Goal: Find specific page/section: Find specific page/section

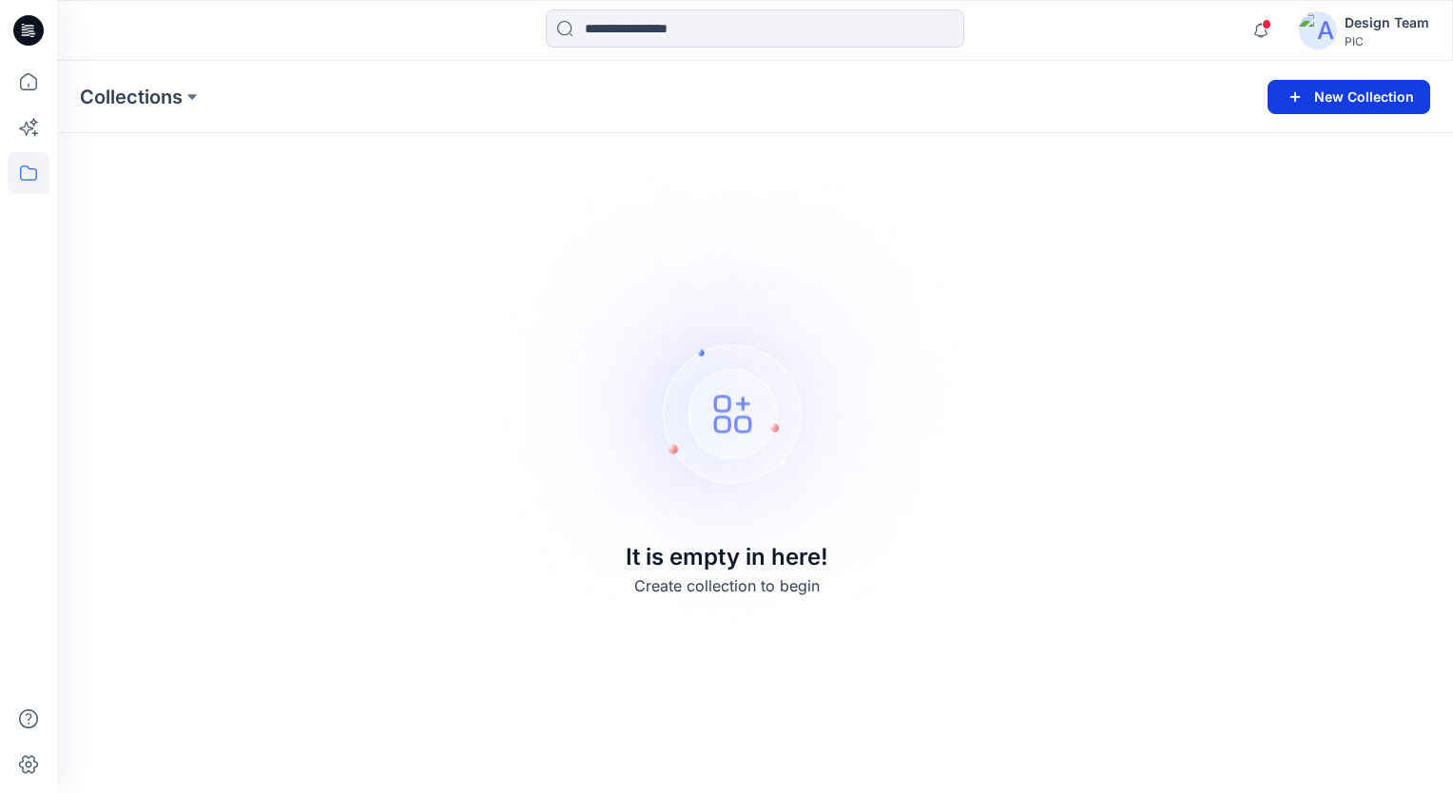
click at [1381, 94] on button "New Collection" at bounding box center [1349, 97] width 163 height 34
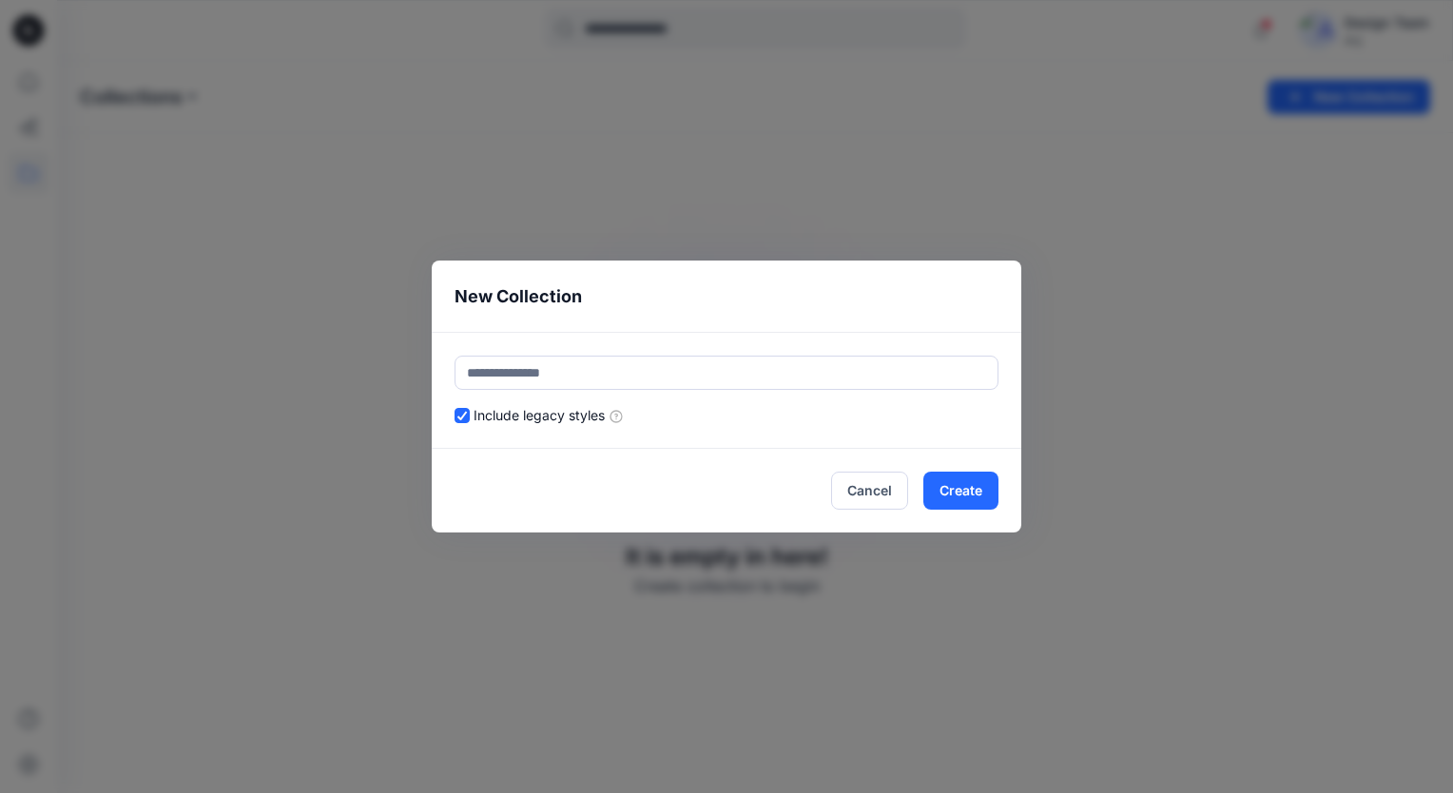
click at [1388, 29] on div "New Collection Include legacy styles Cancel Create" at bounding box center [726, 396] width 1453 height 793
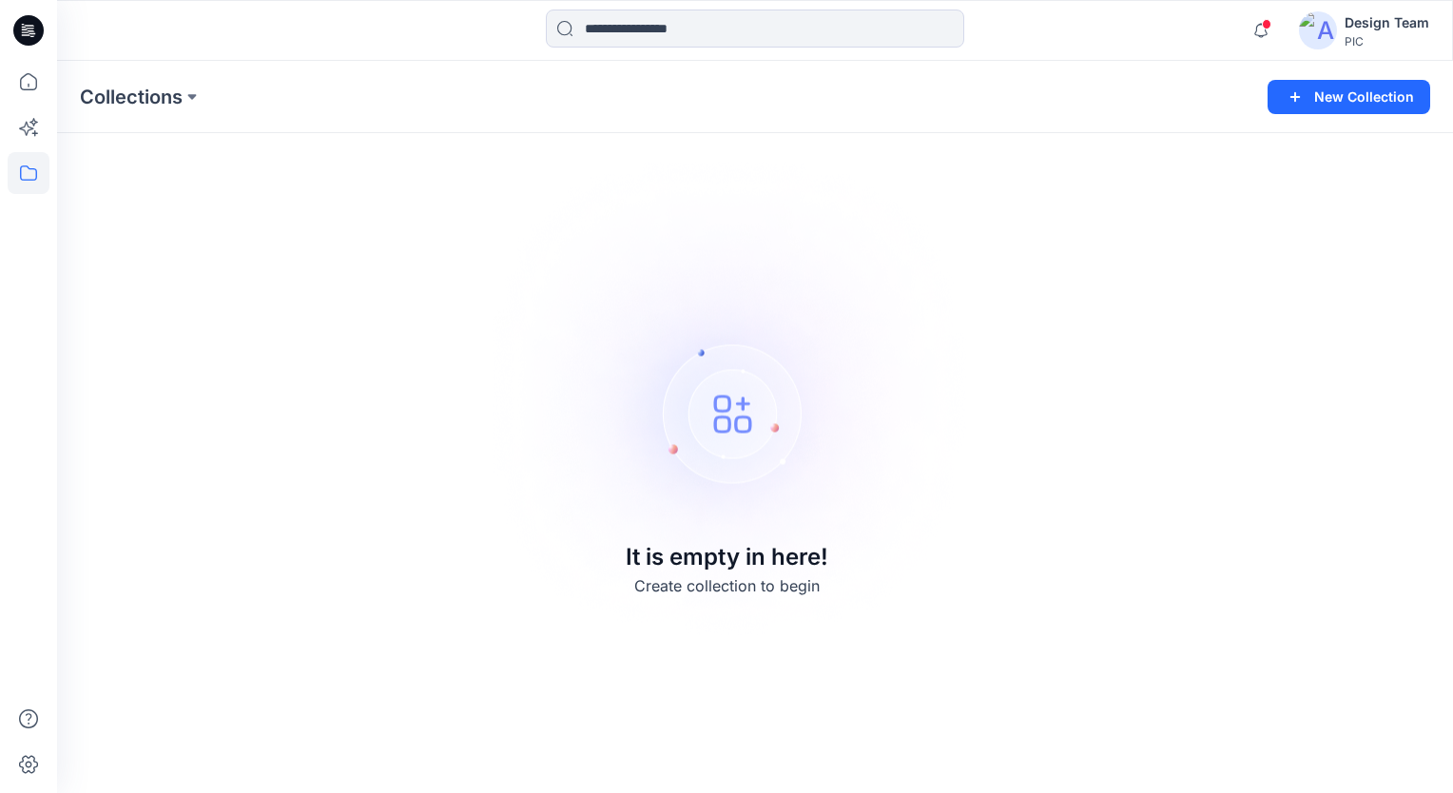
click at [1411, 25] on div "Design Team" at bounding box center [1387, 22] width 85 height 23
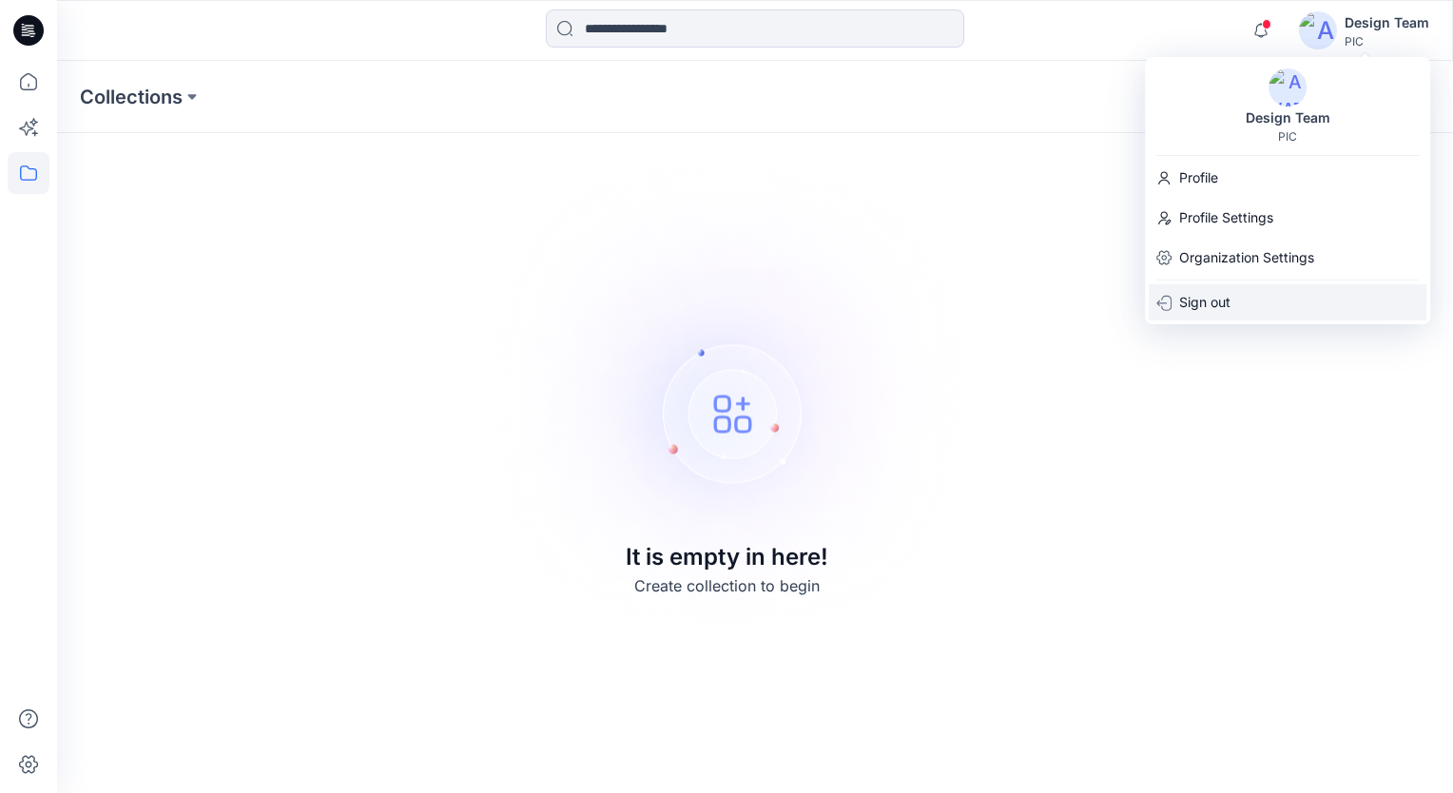
click at [1217, 305] on p "Sign out" at bounding box center [1204, 302] width 51 height 36
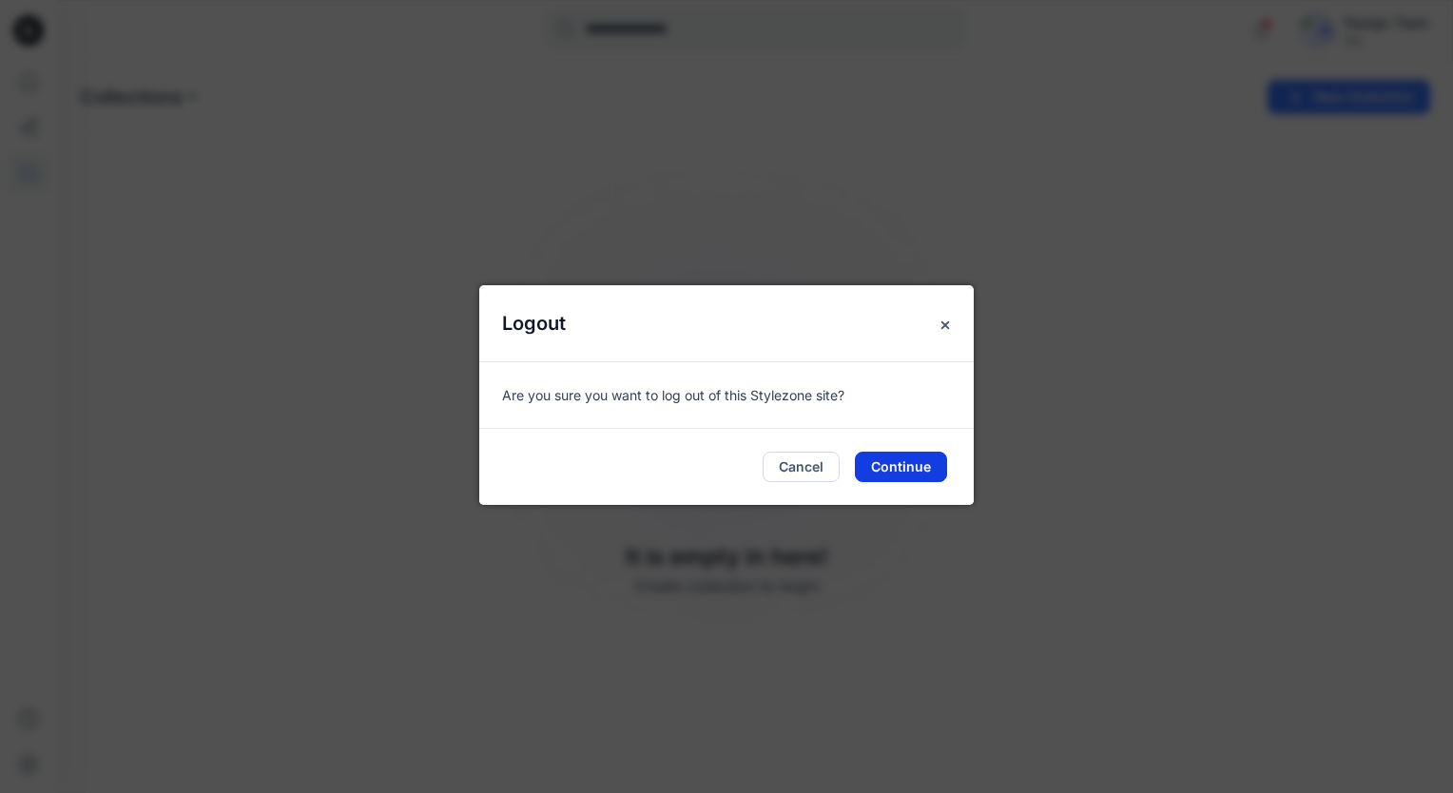
click at [893, 470] on button "Continue" at bounding box center [901, 467] width 92 height 30
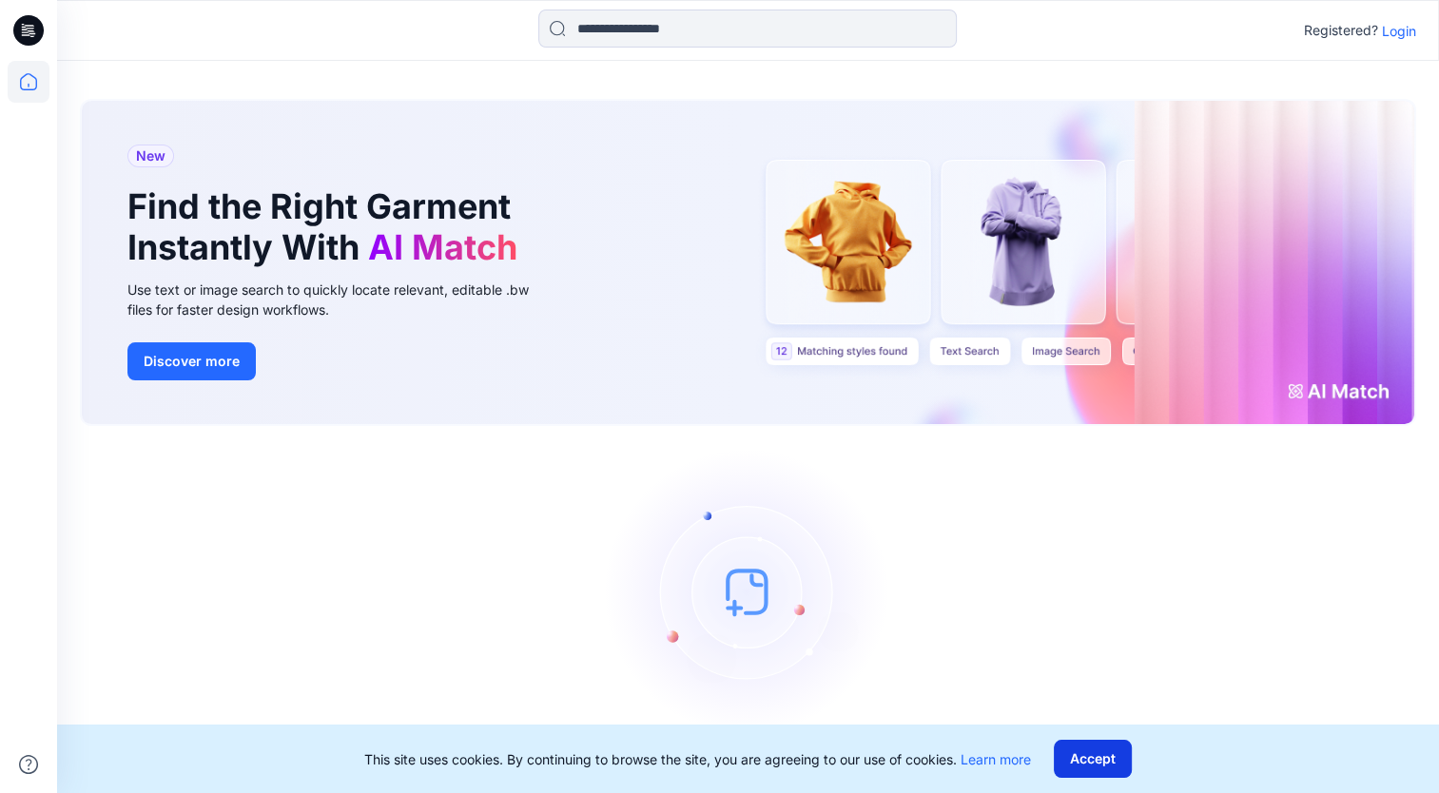
click at [1099, 751] on button "Accept" at bounding box center [1093, 759] width 78 height 38
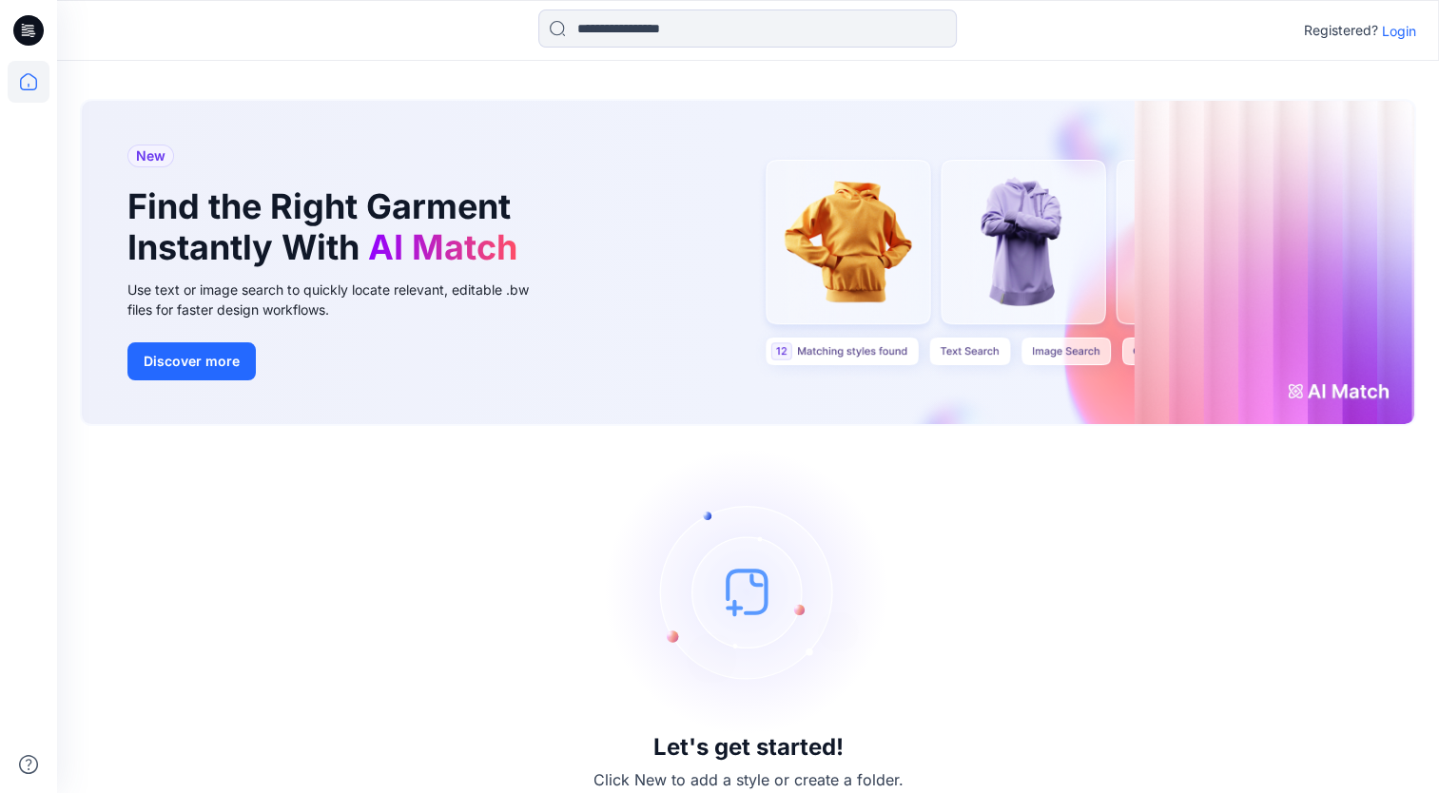
click at [1396, 32] on p "Login" at bounding box center [1399, 31] width 34 height 20
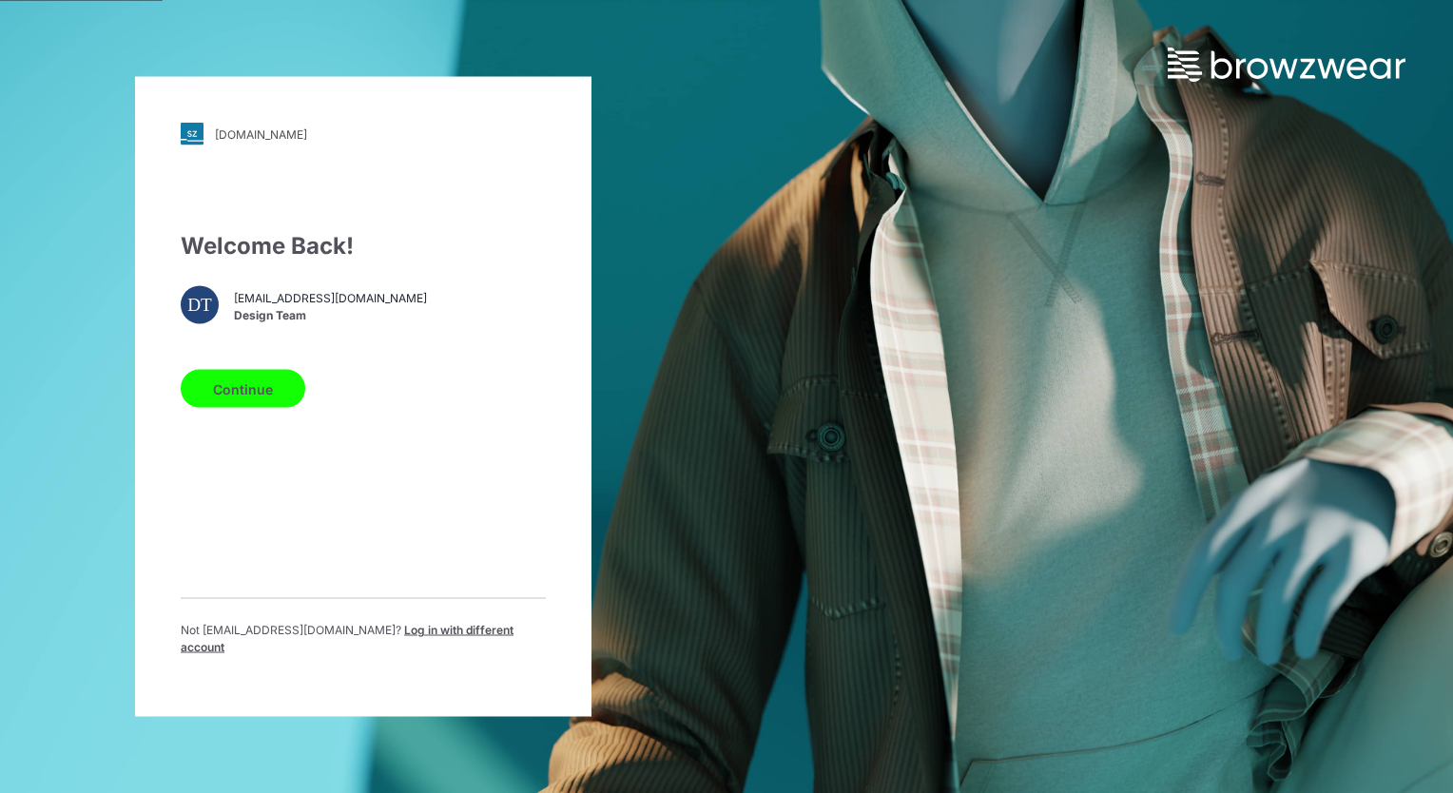
click at [269, 406] on button "Continue" at bounding box center [243, 389] width 125 height 38
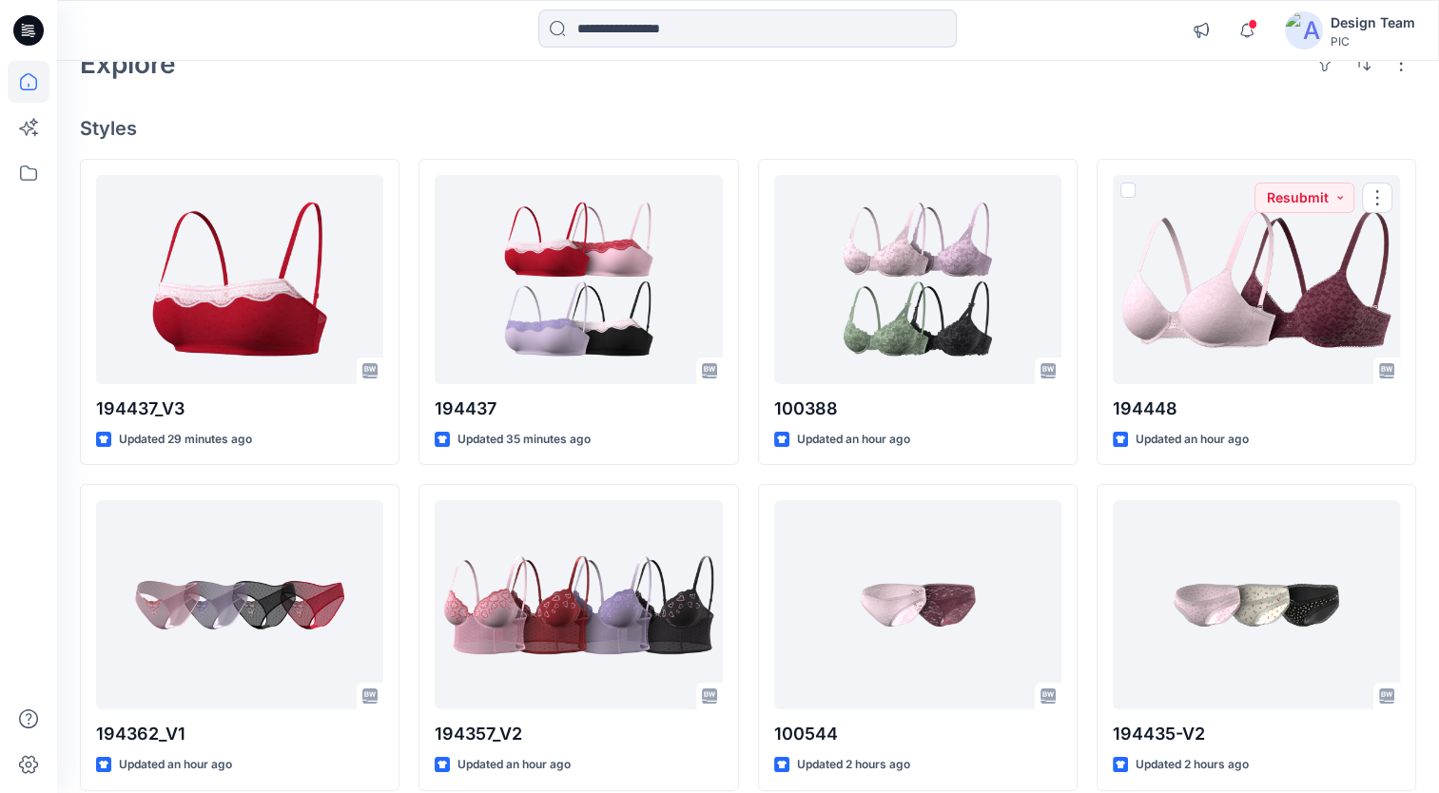
scroll to position [141, 0]
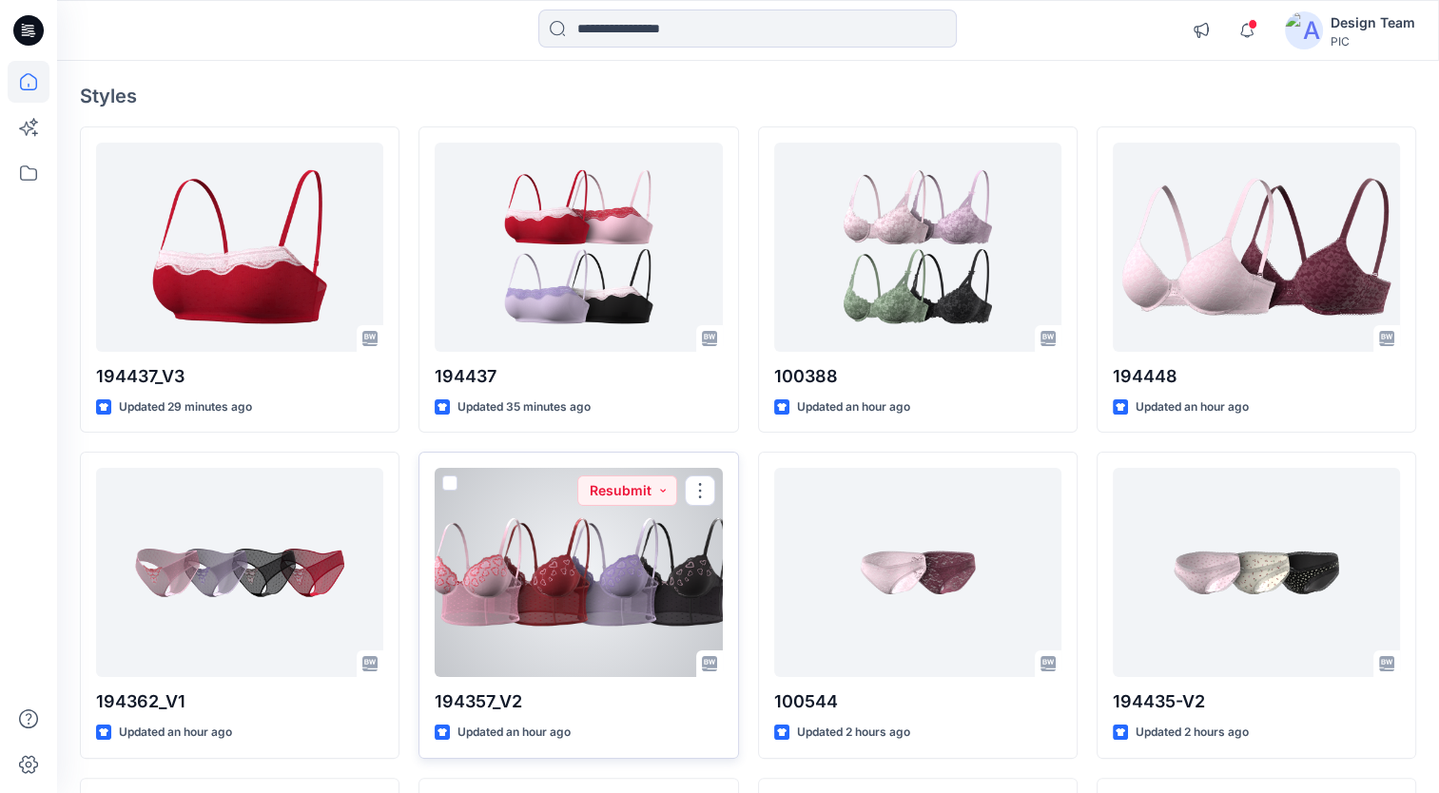
click at [544, 491] on div at bounding box center [578, 572] width 287 height 209
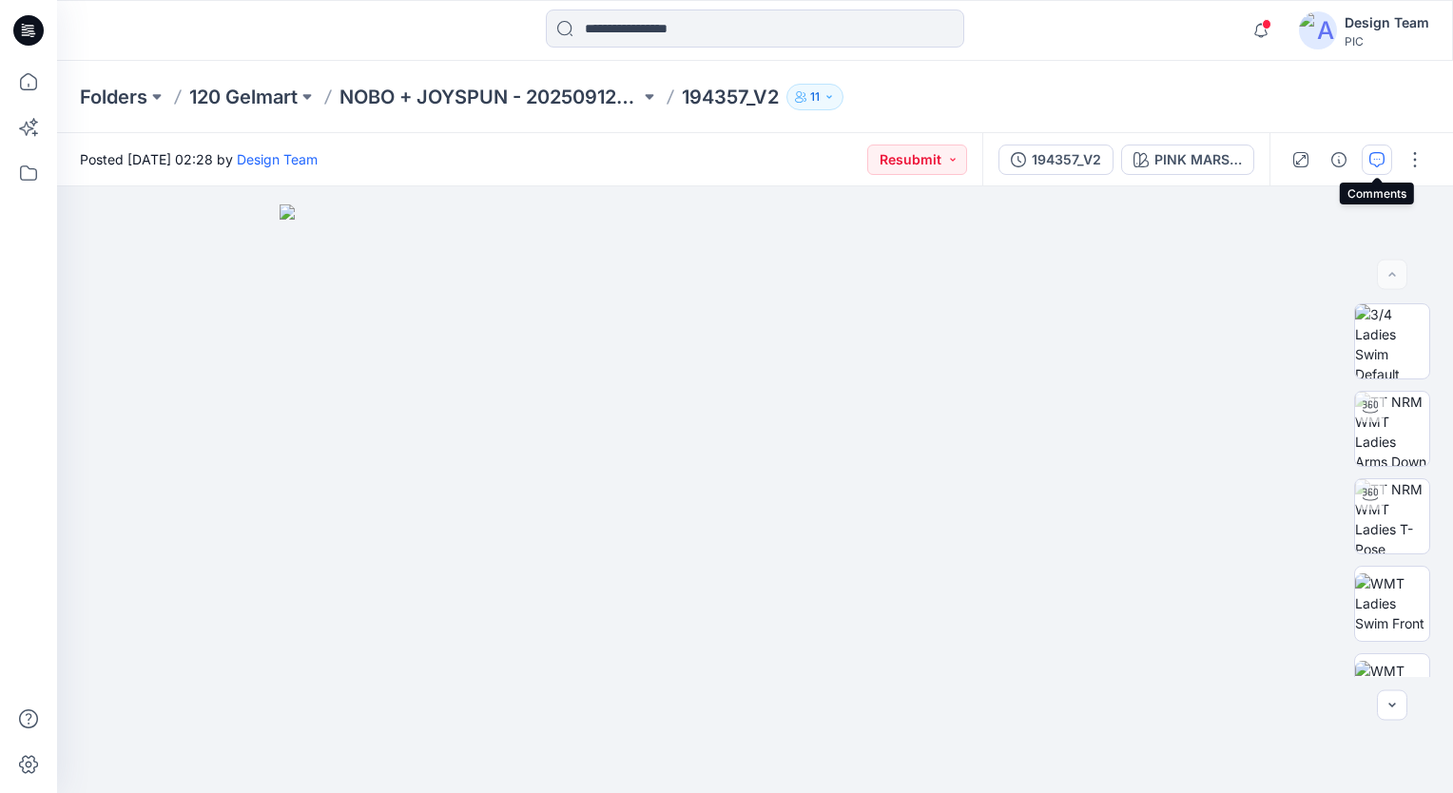
click at [1373, 162] on icon "button" at bounding box center [1377, 159] width 15 height 15
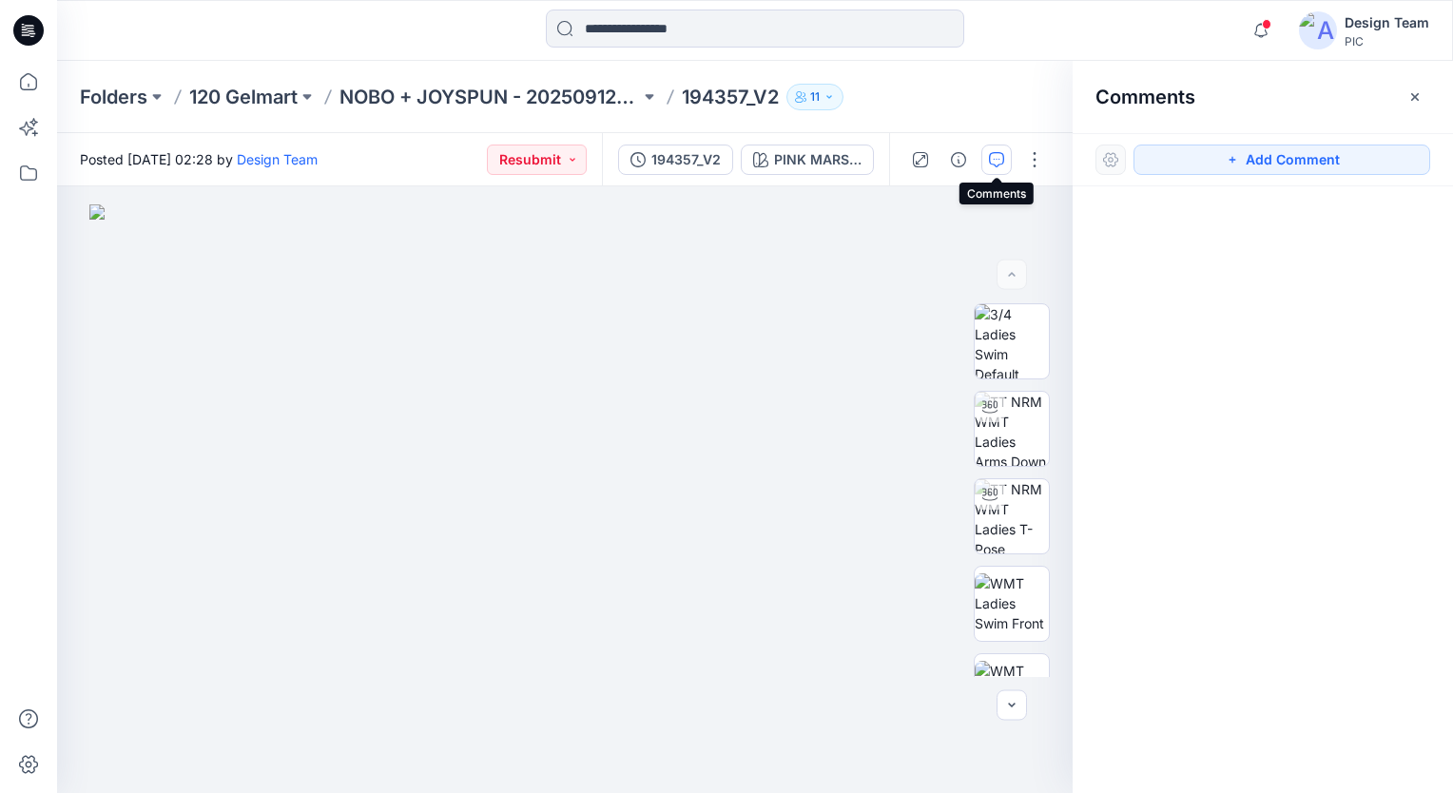
click at [993, 159] on icon "button" at bounding box center [996, 159] width 15 height 15
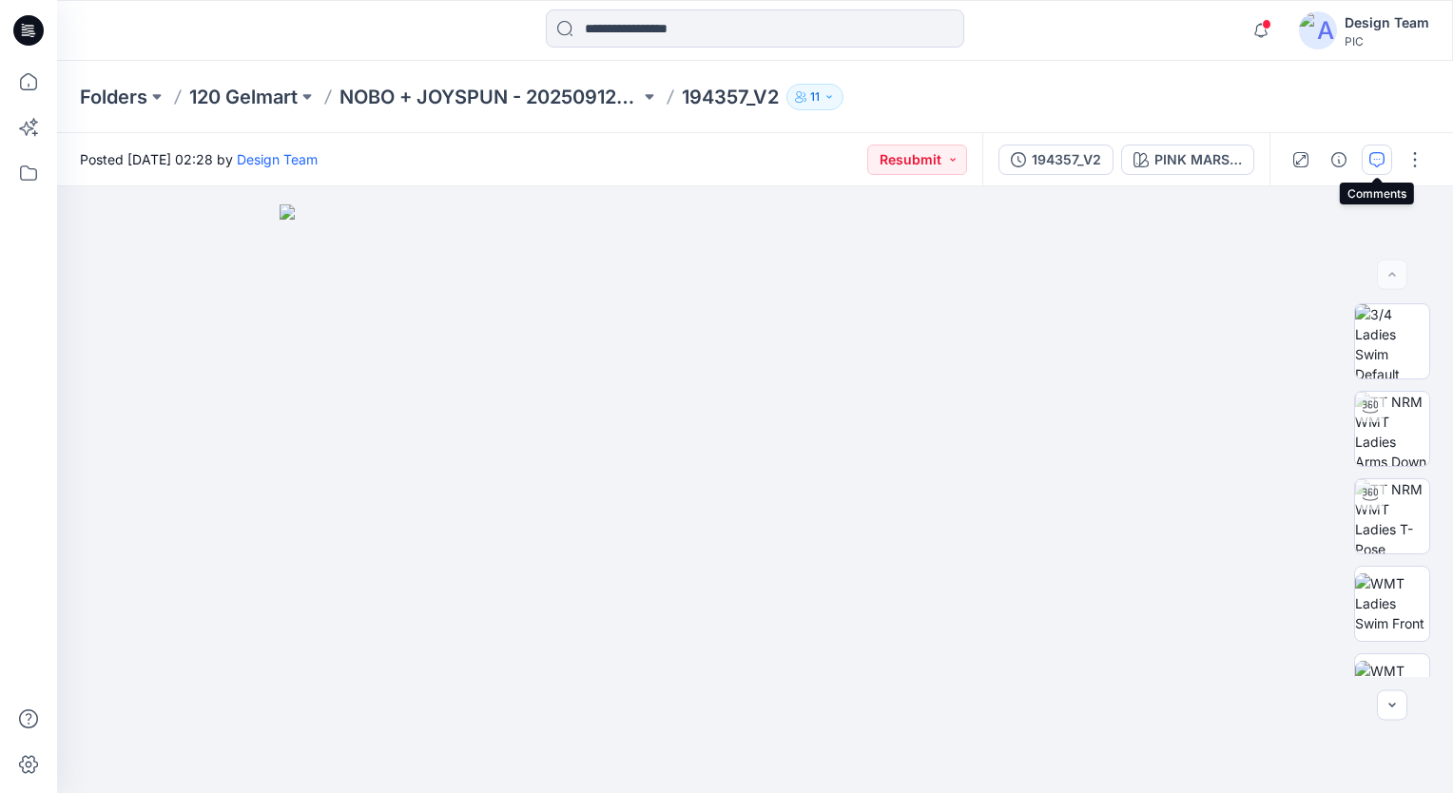
click at [1379, 164] on icon "button" at bounding box center [1377, 159] width 15 height 15
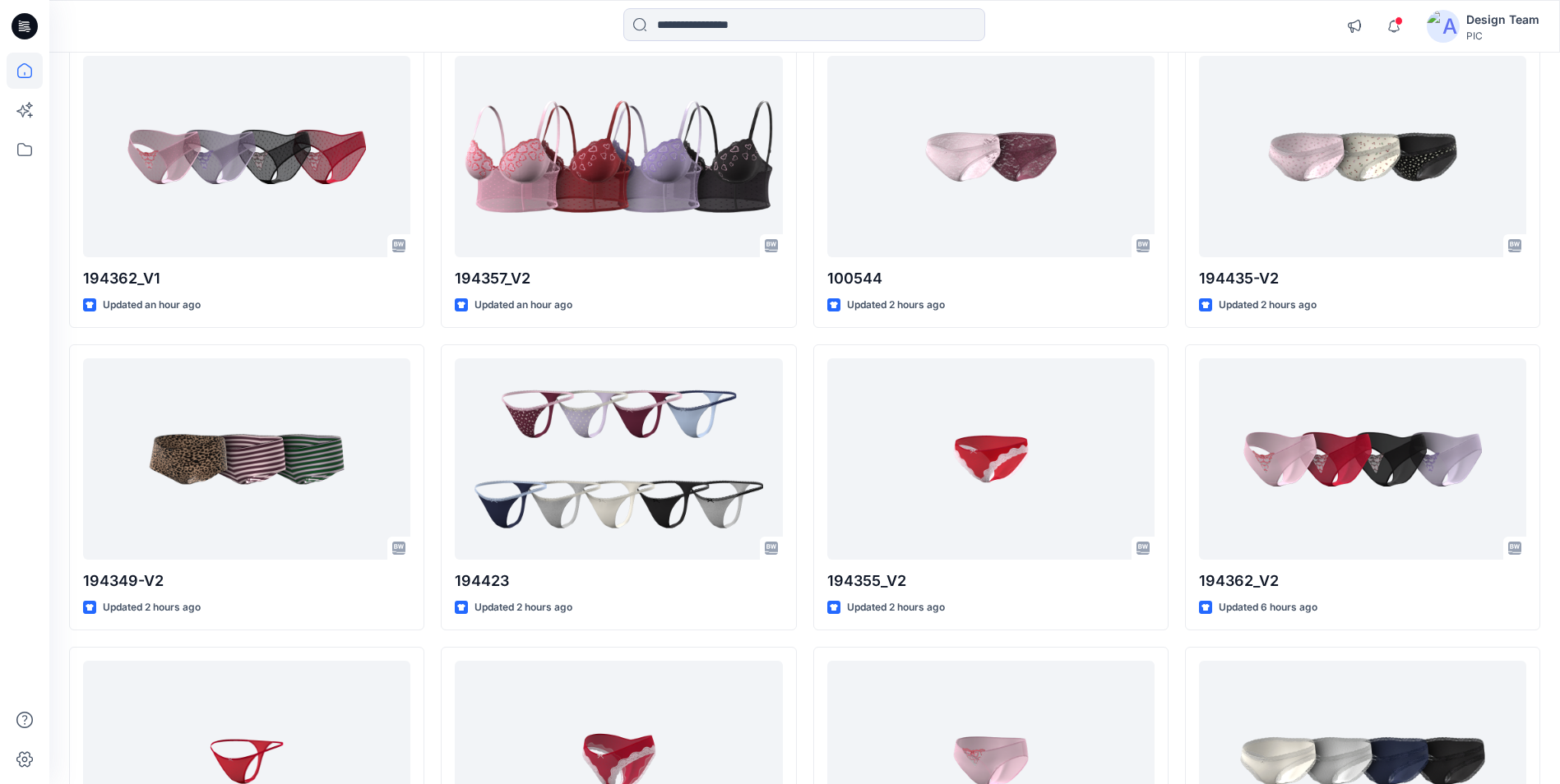
scroll to position [494, 0]
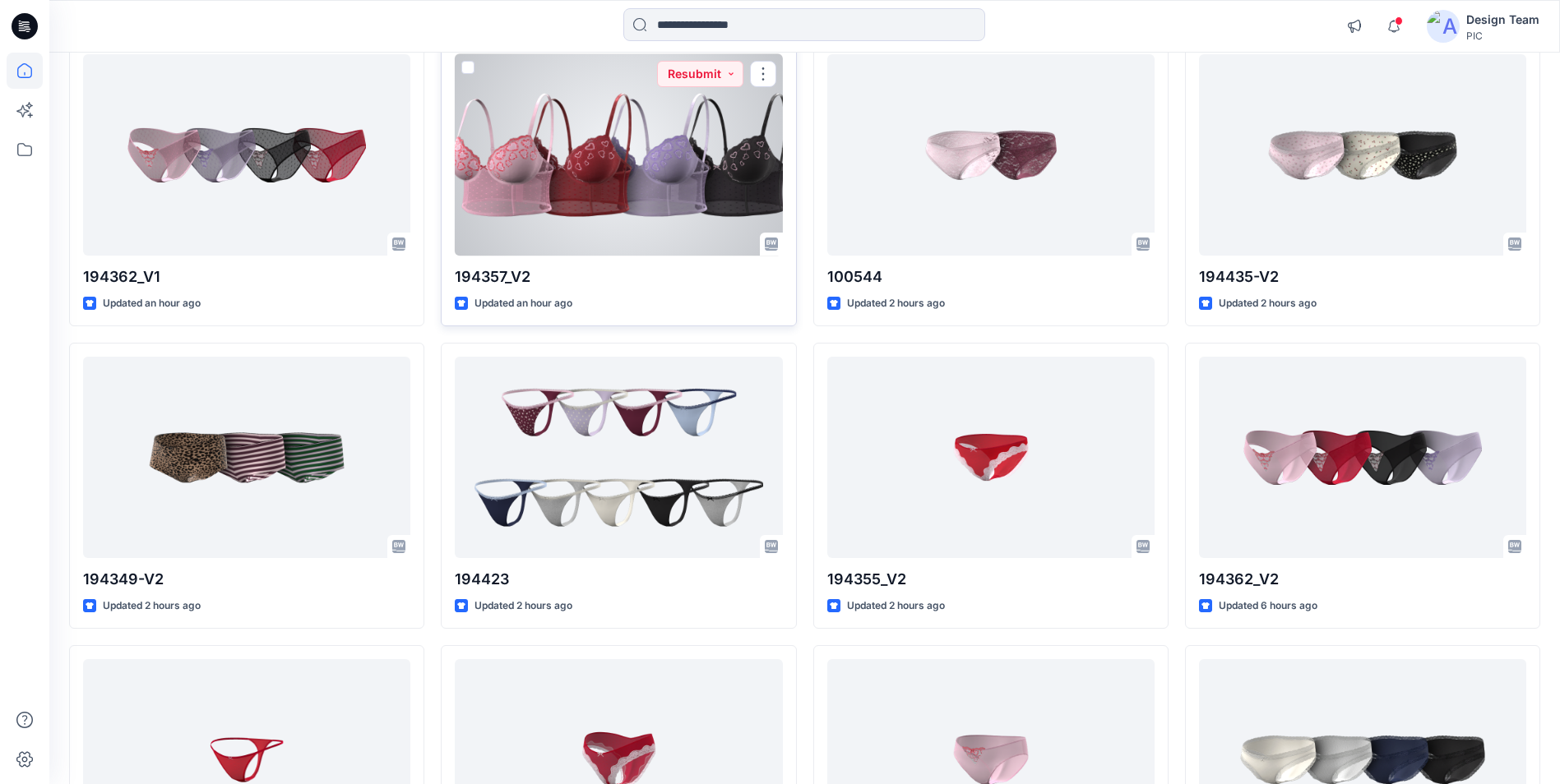
click at [675, 211] on div at bounding box center [618, 155] width 328 height 201
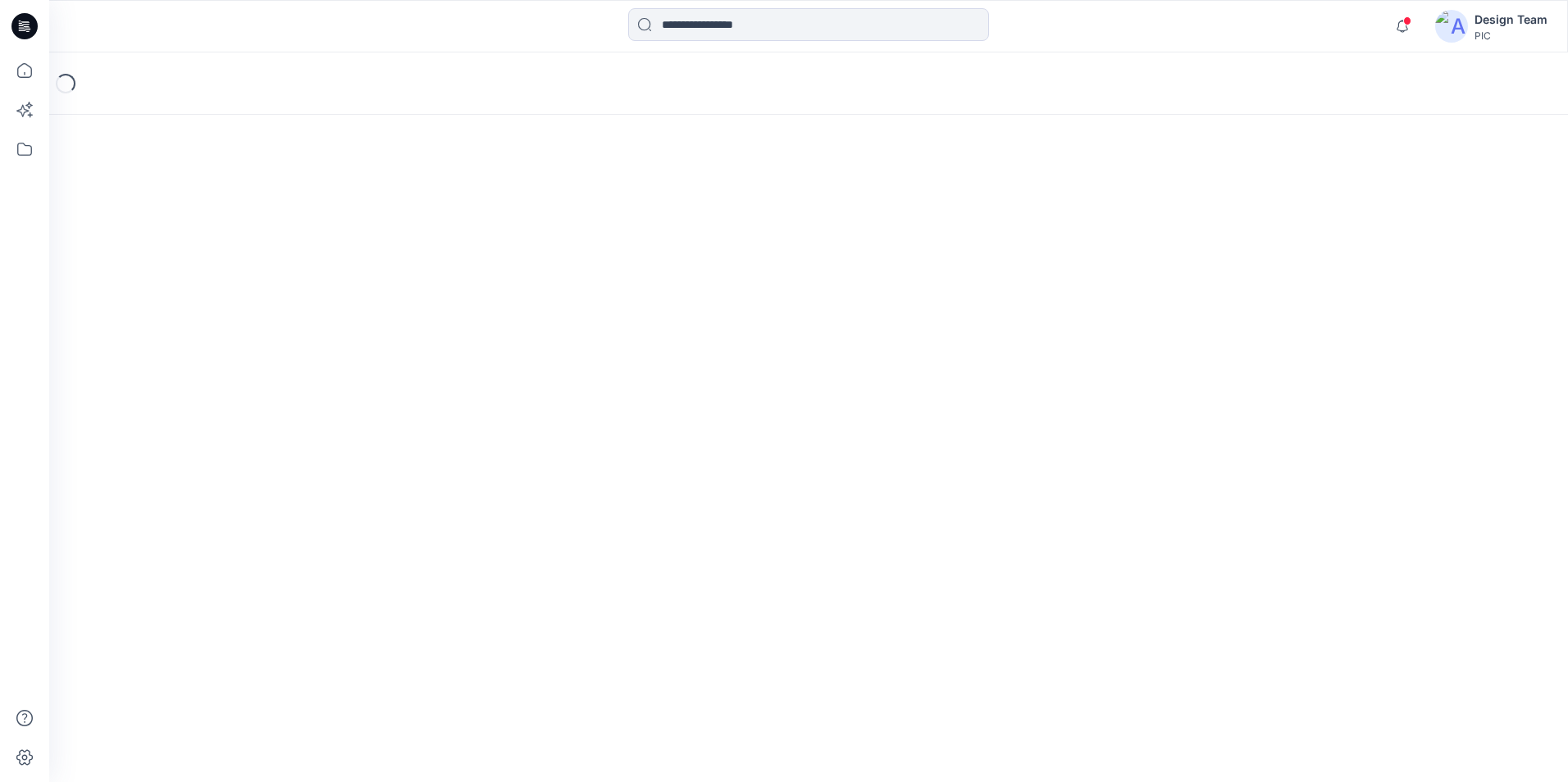
click at [672, 210] on div "Loading..." at bounding box center [808, 417] width 1518 height 729
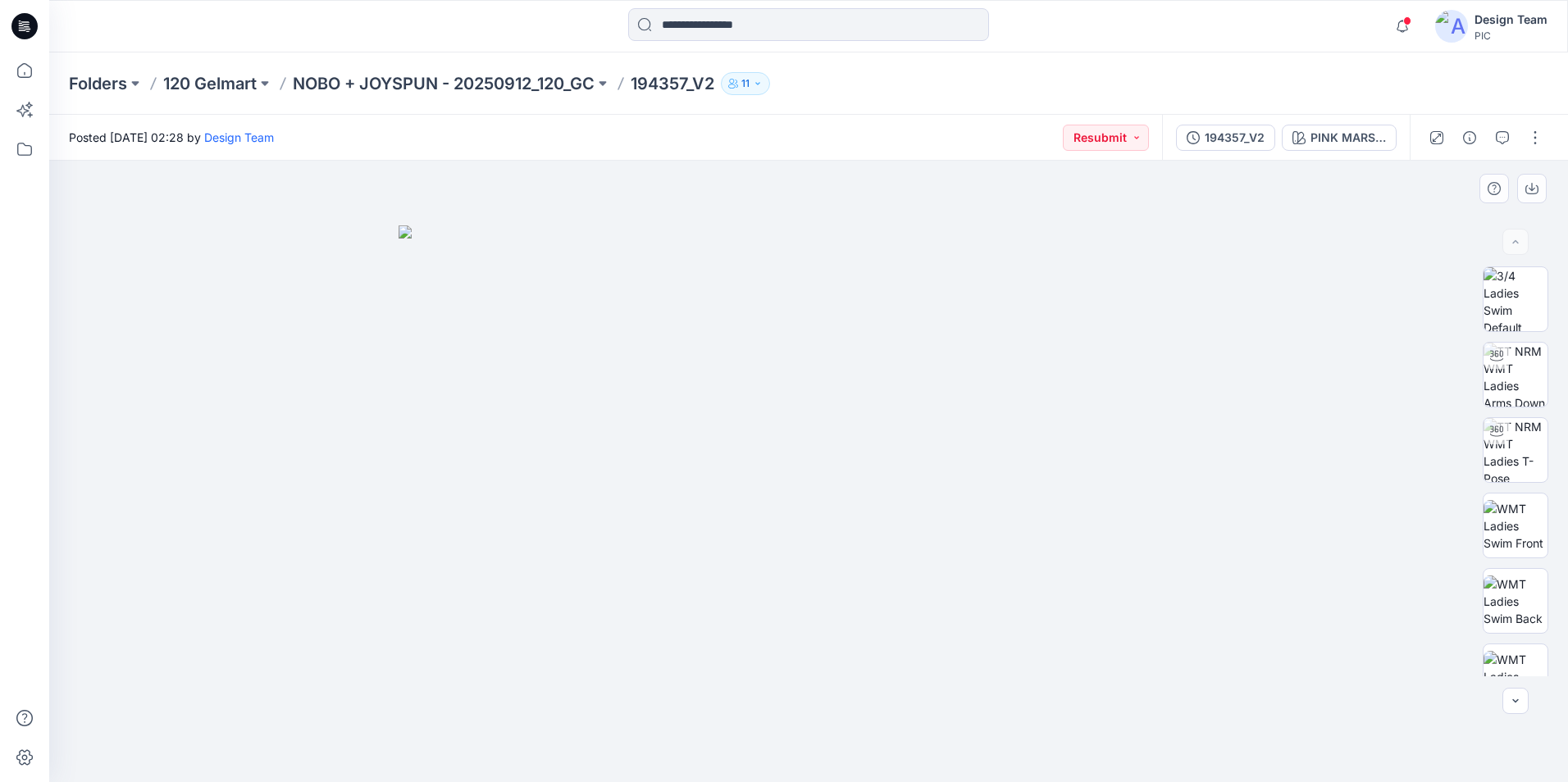
scroll to position [109, 0]
click at [1252, 683] on div at bounding box center [1515, 701] width 26 height 26
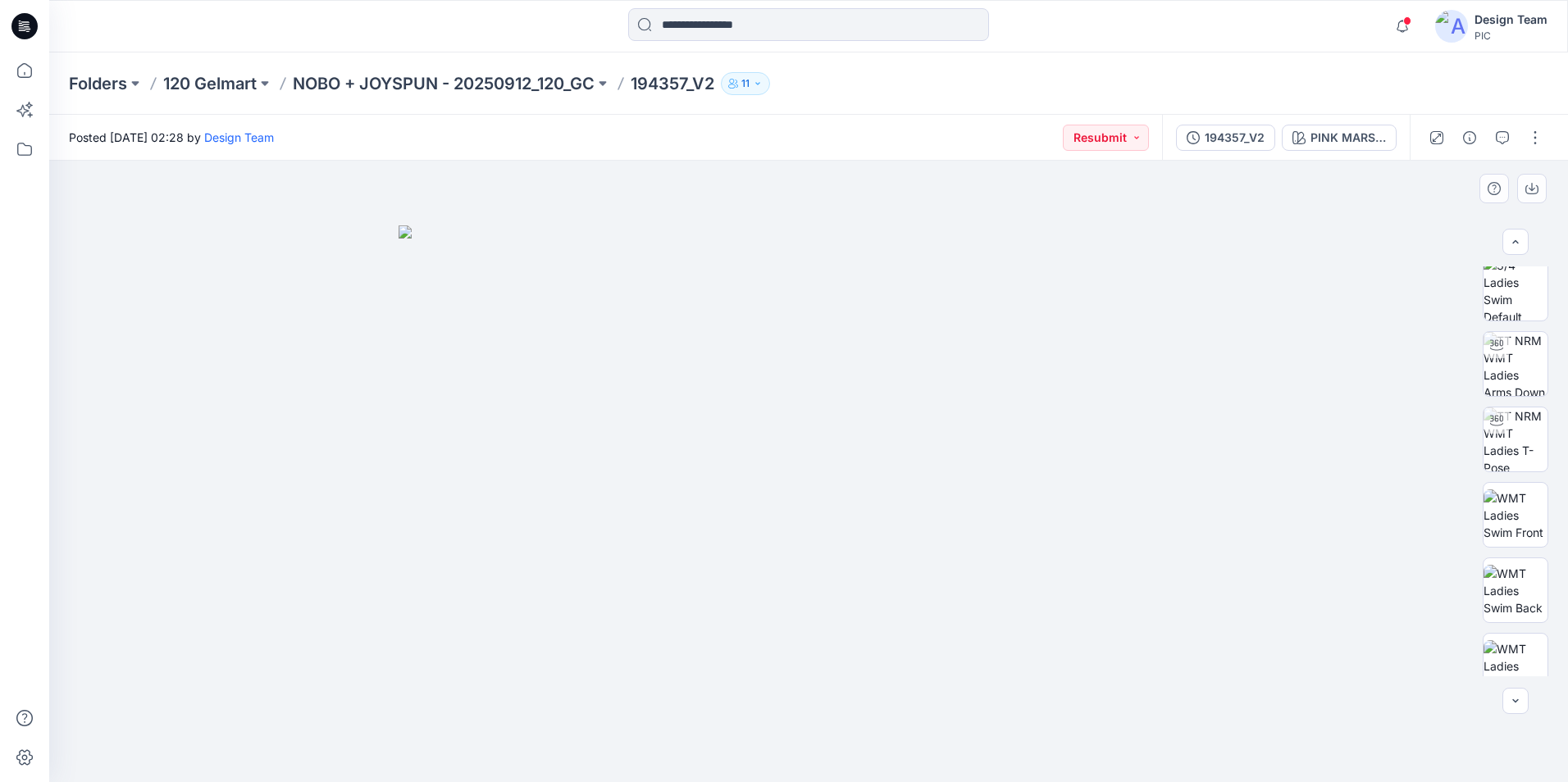
scroll to position [0, 0]
click at [1252, 315] on img at bounding box center [1515, 299] width 64 height 64
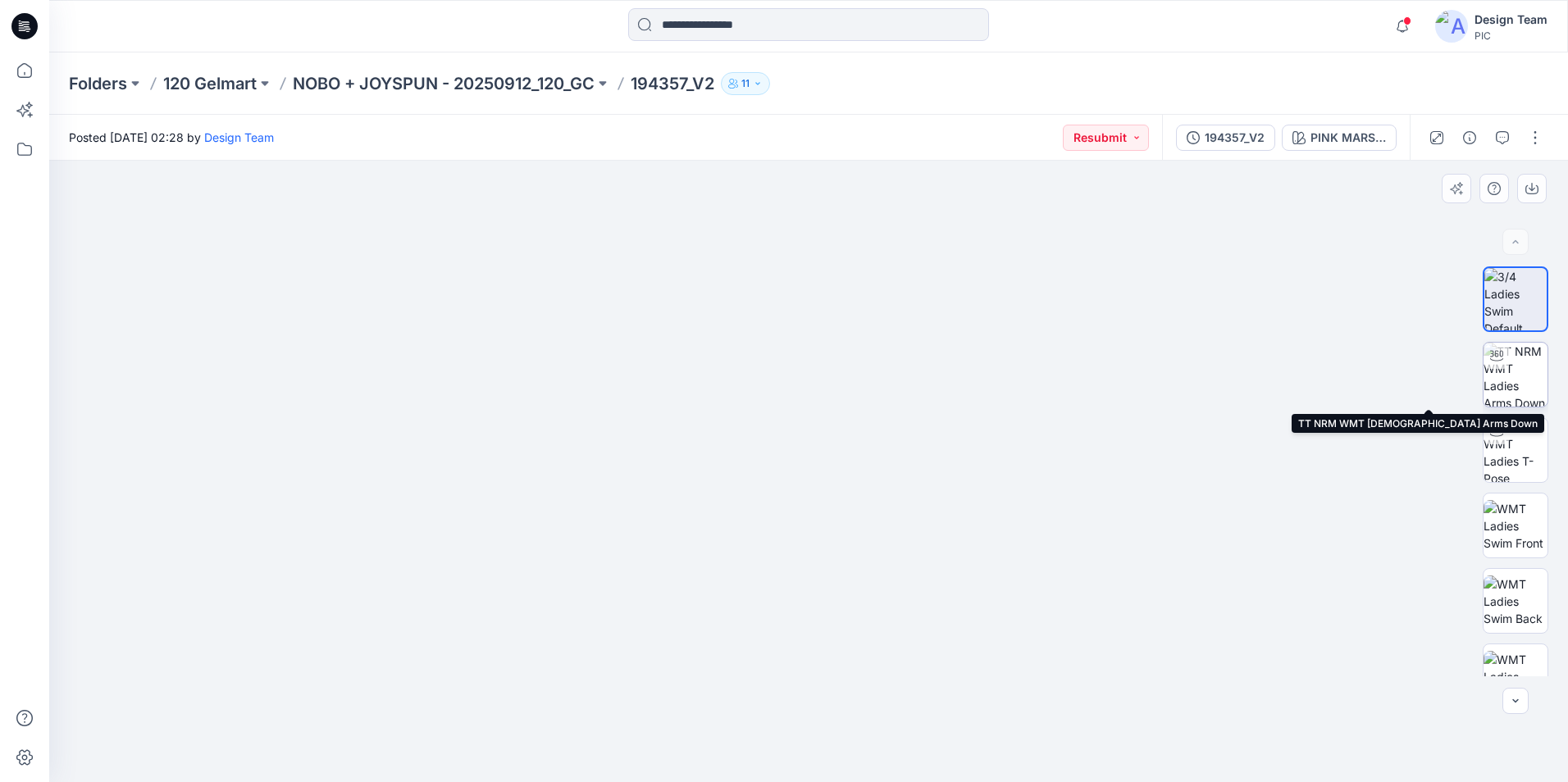
click at [1252, 369] on img at bounding box center [1515, 375] width 64 height 64
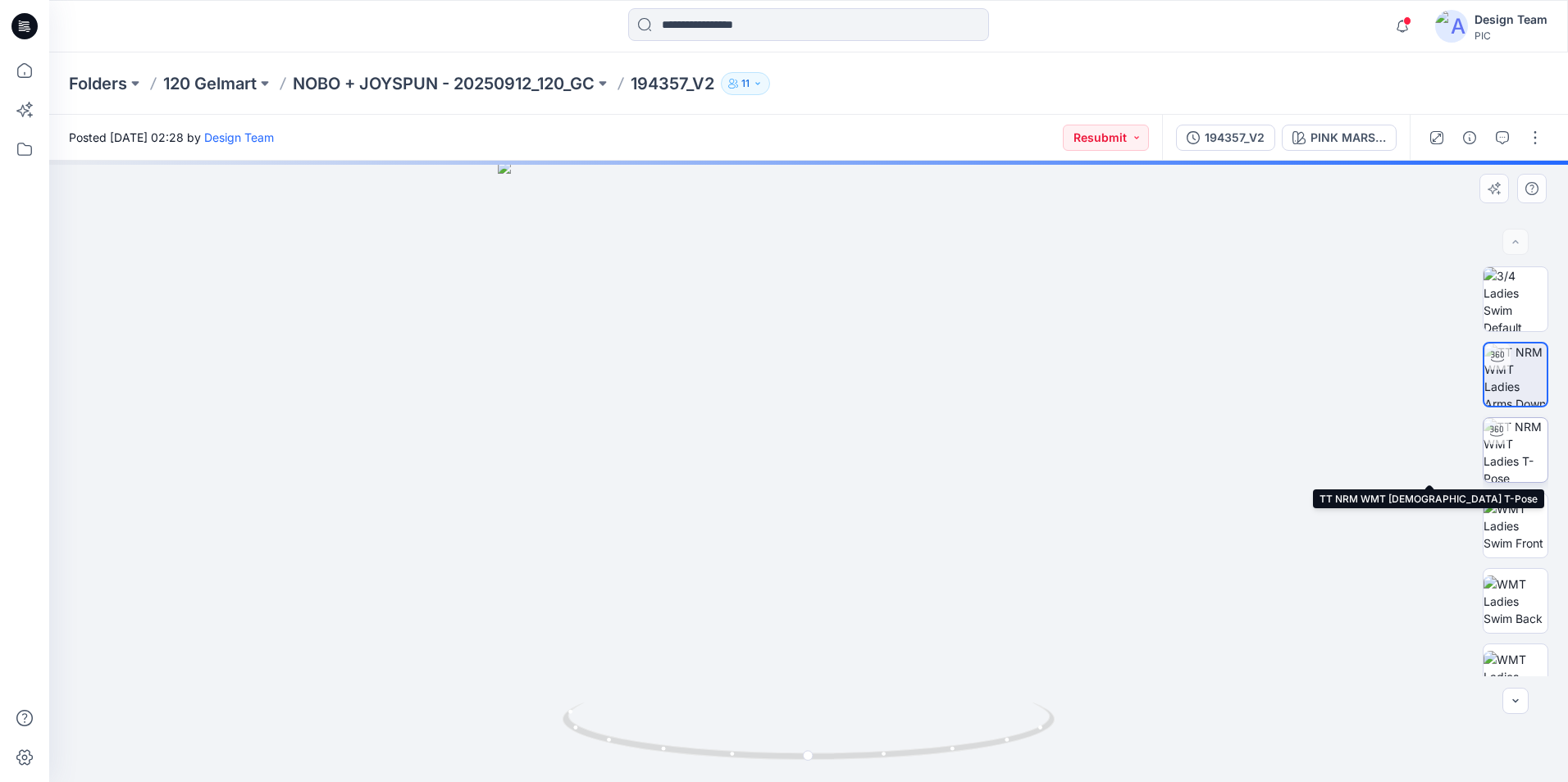
click at [1252, 442] on img at bounding box center [1515, 450] width 64 height 64
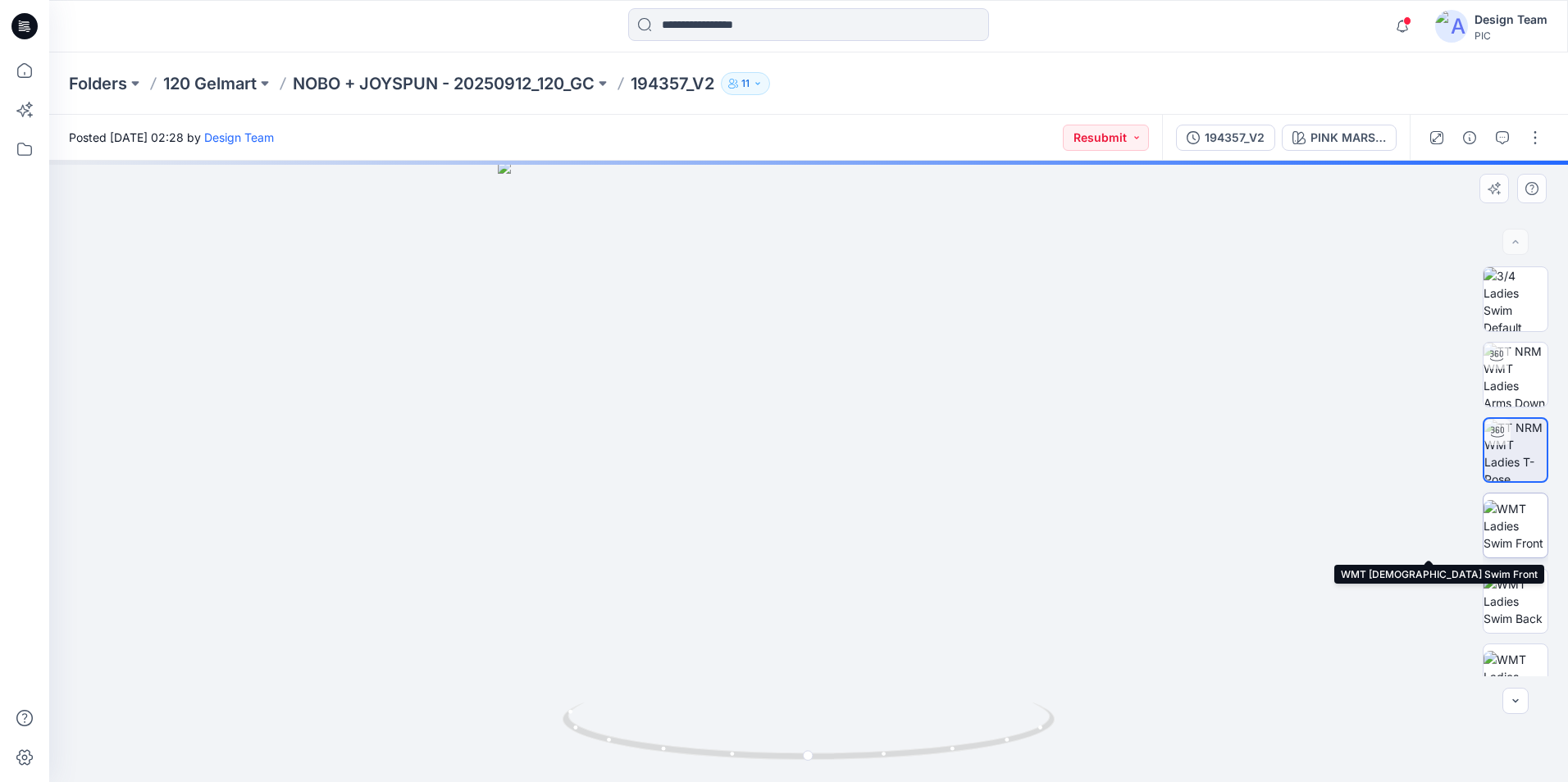
click at [1252, 534] on img at bounding box center [1515, 526] width 64 height 52
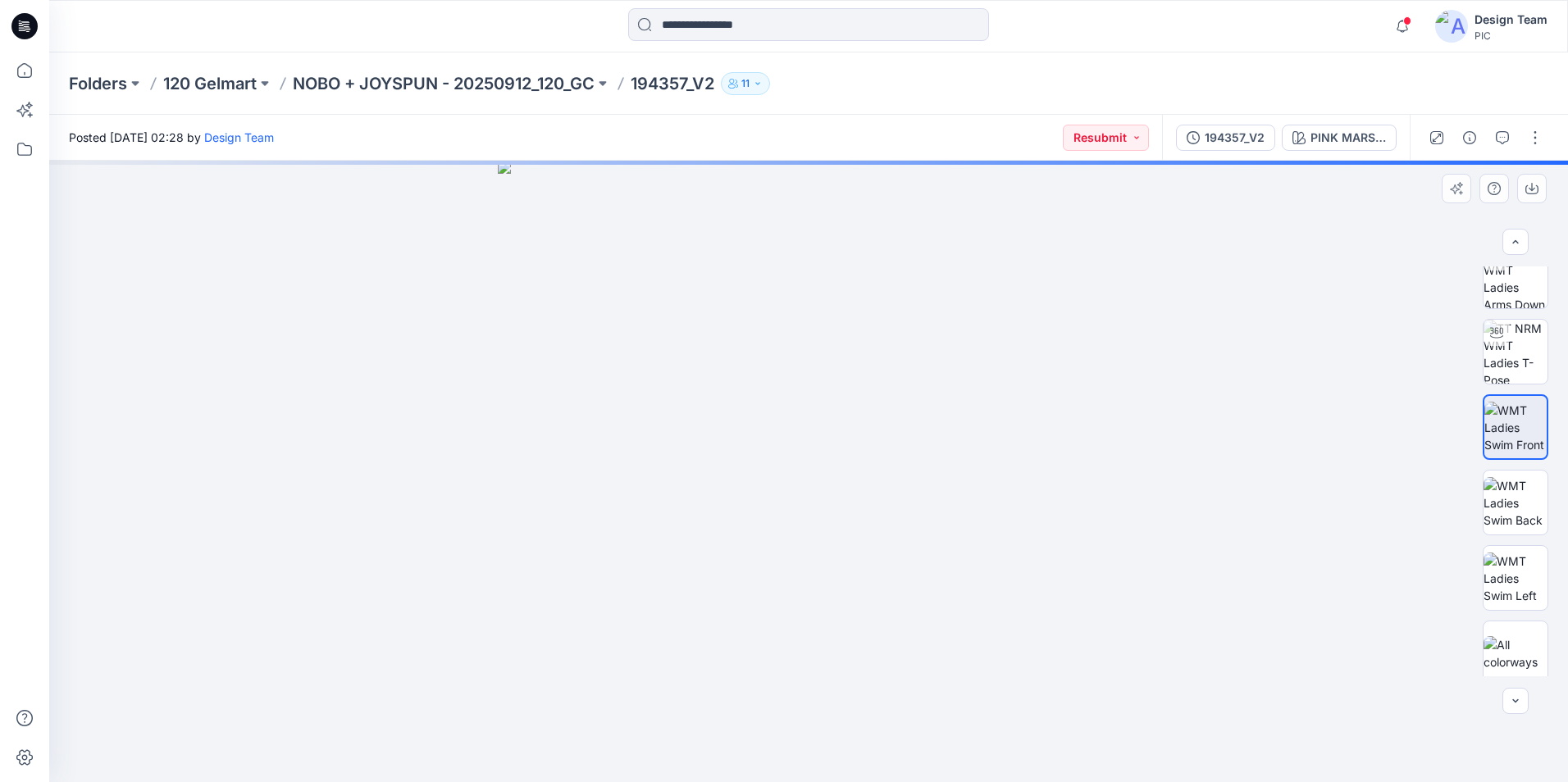
scroll to position [109, 0]
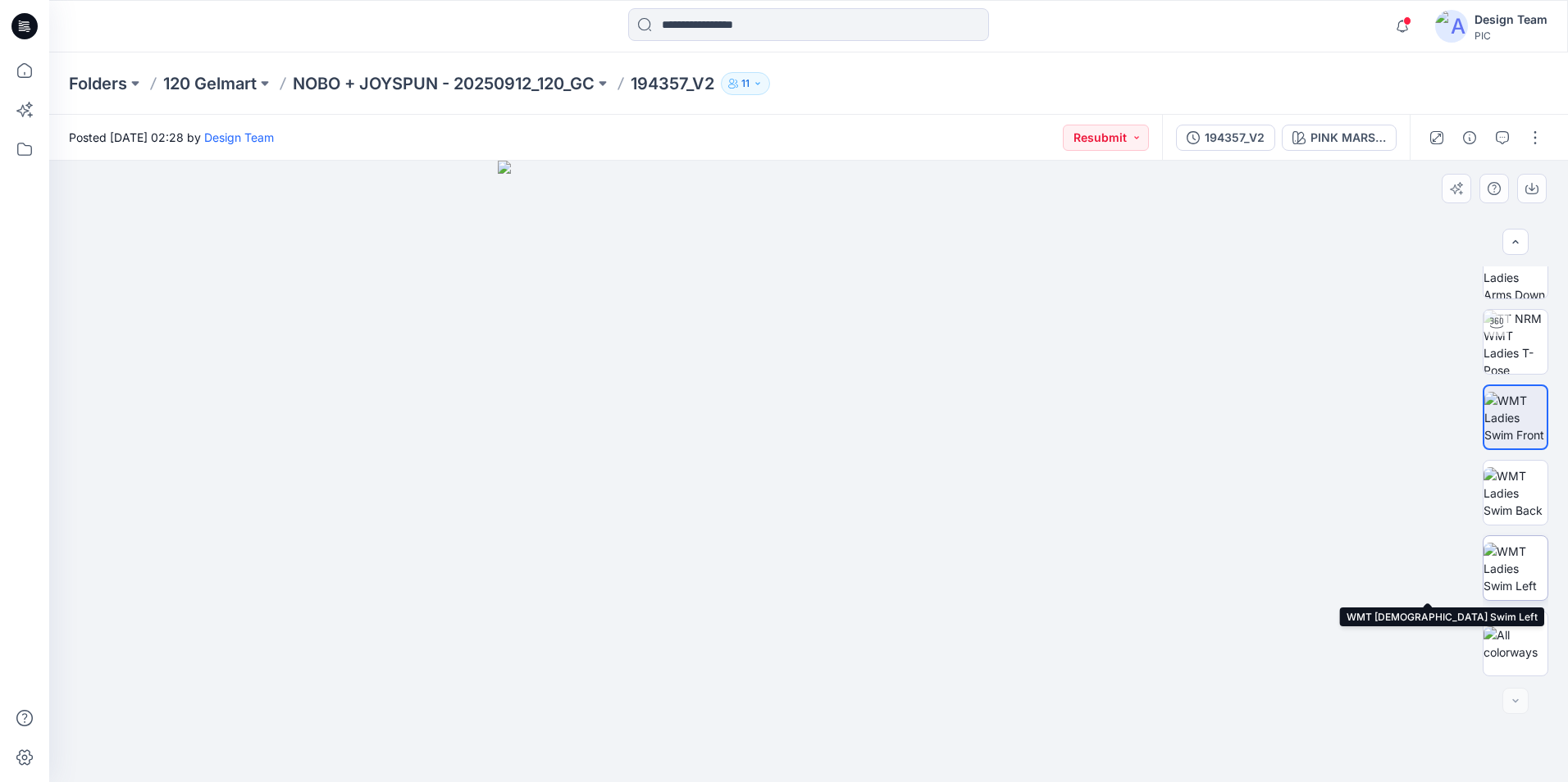
click at [1252, 555] on img at bounding box center [1515, 569] width 64 height 52
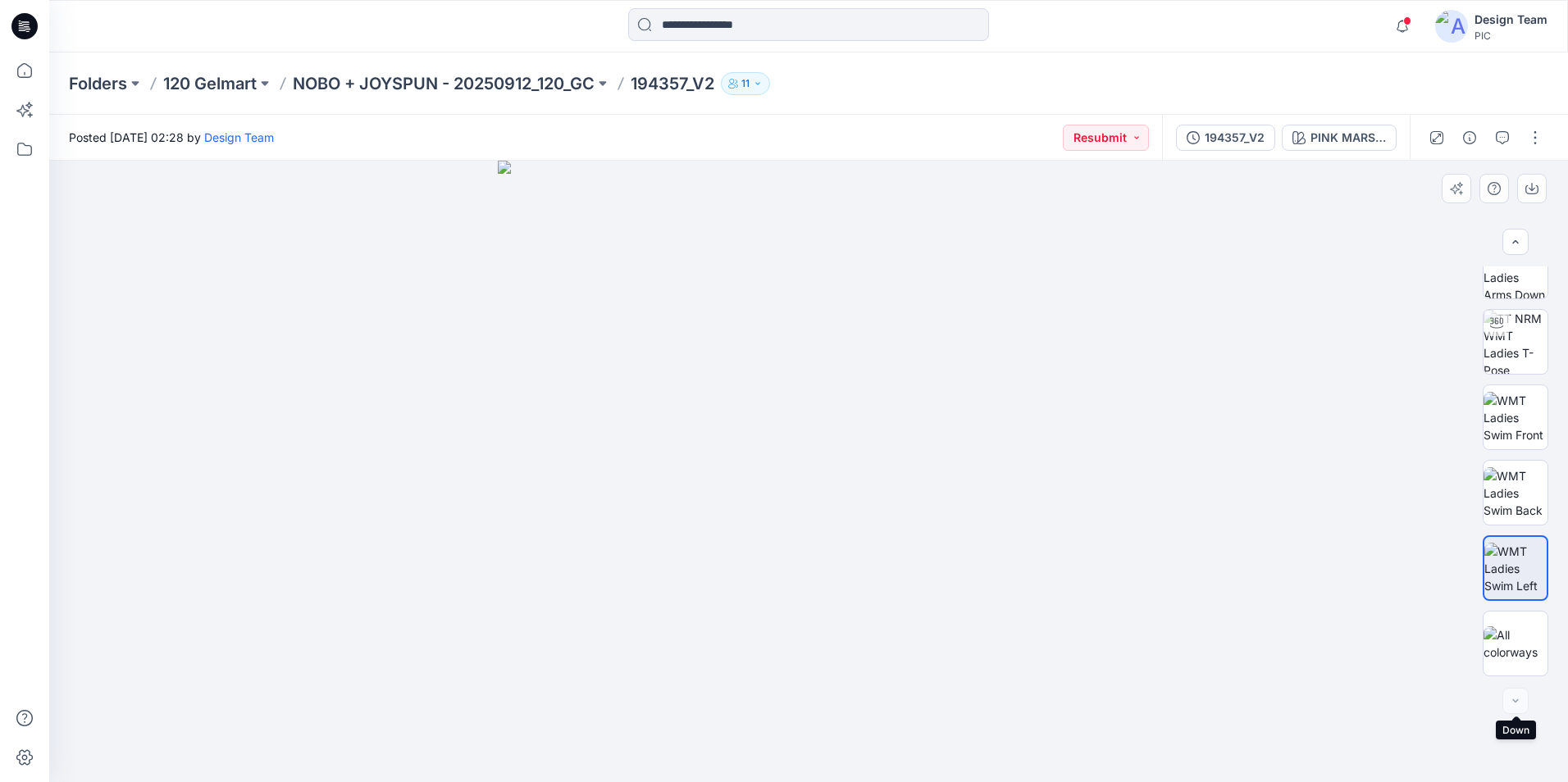
click at [1252, 683] on div at bounding box center [1515, 701] width 26 height 26
drag, startPoint x: 1552, startPoint y: 561, endPoint x: 1518, endPoint y: 609, distance: 58.8
click at [1252, 616] on div at bounding box center [1515, 472] width 105 height 410
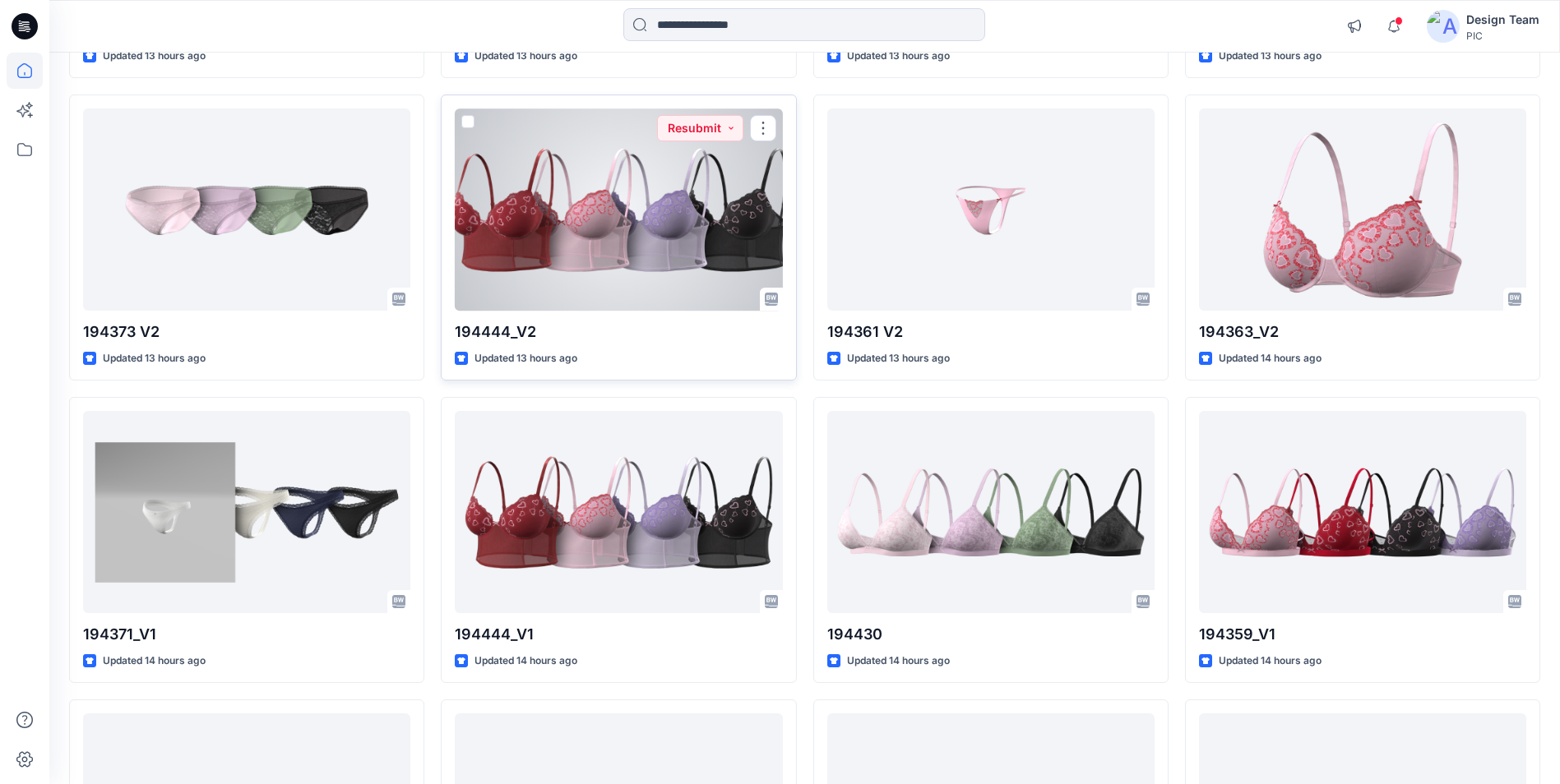
scroll to position [2960, 0]
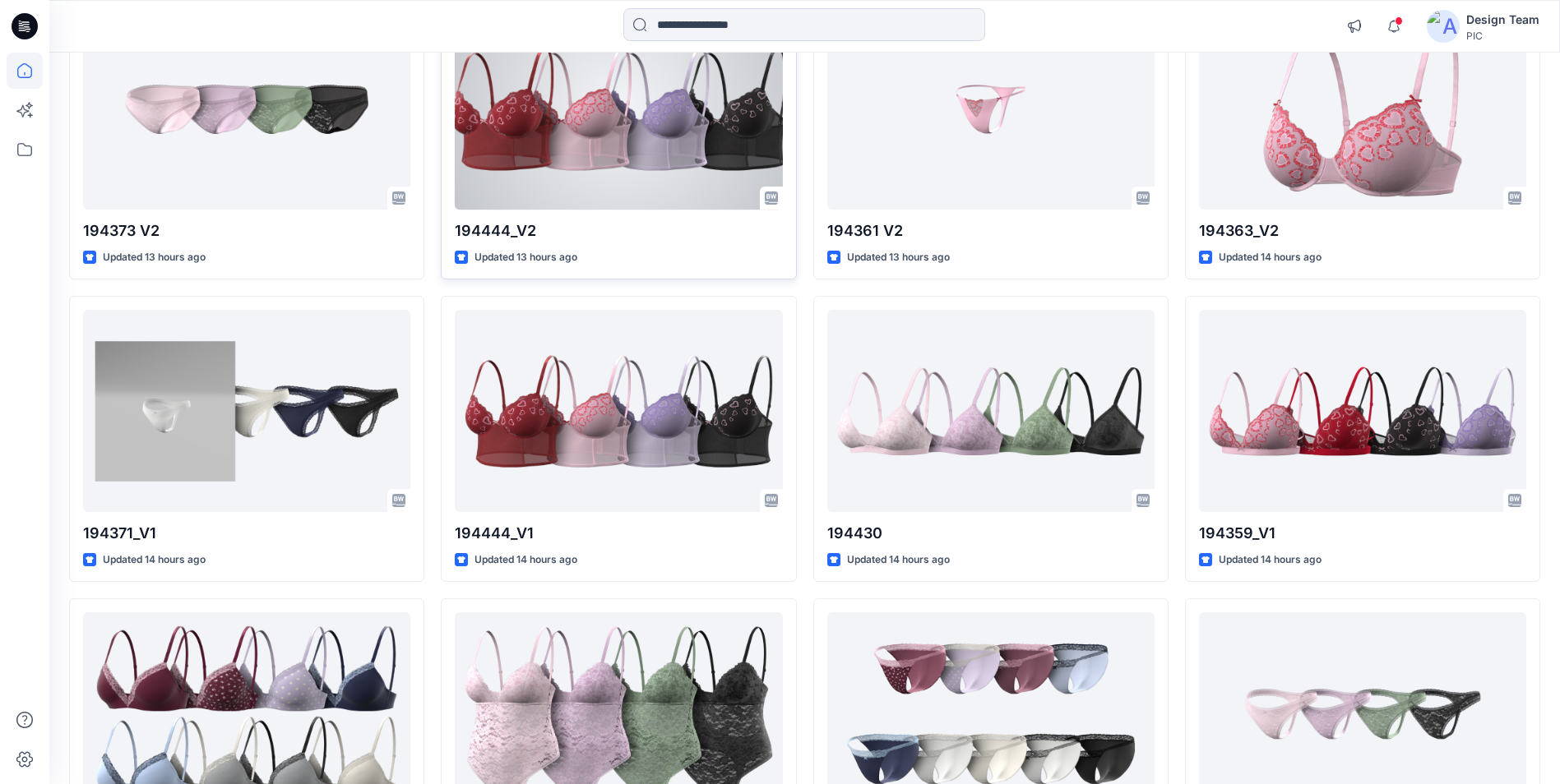
click at [665, 176] on div at bounding box center [618, 108] width 328 height 201
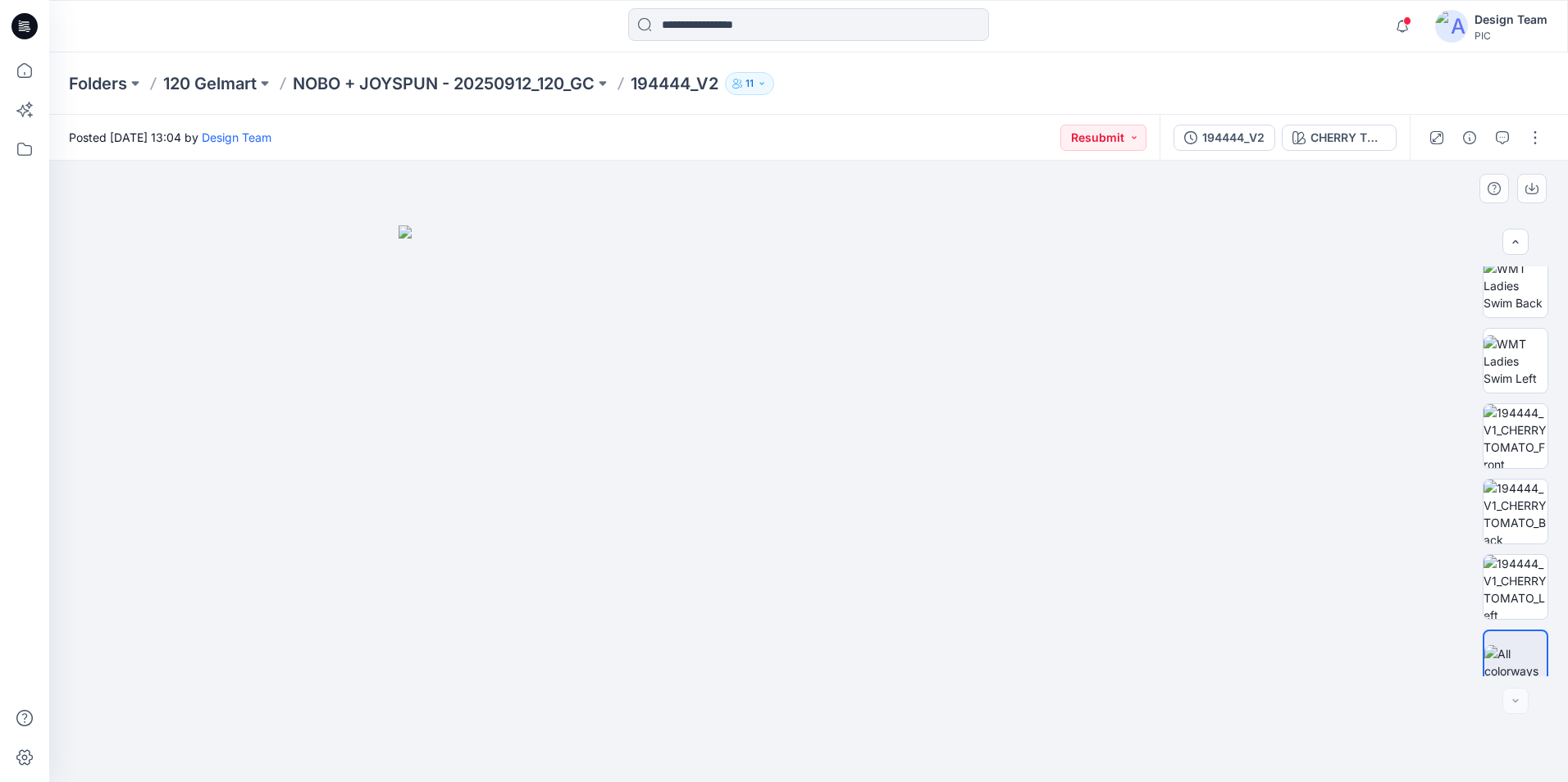
scroll to position [335, 0]
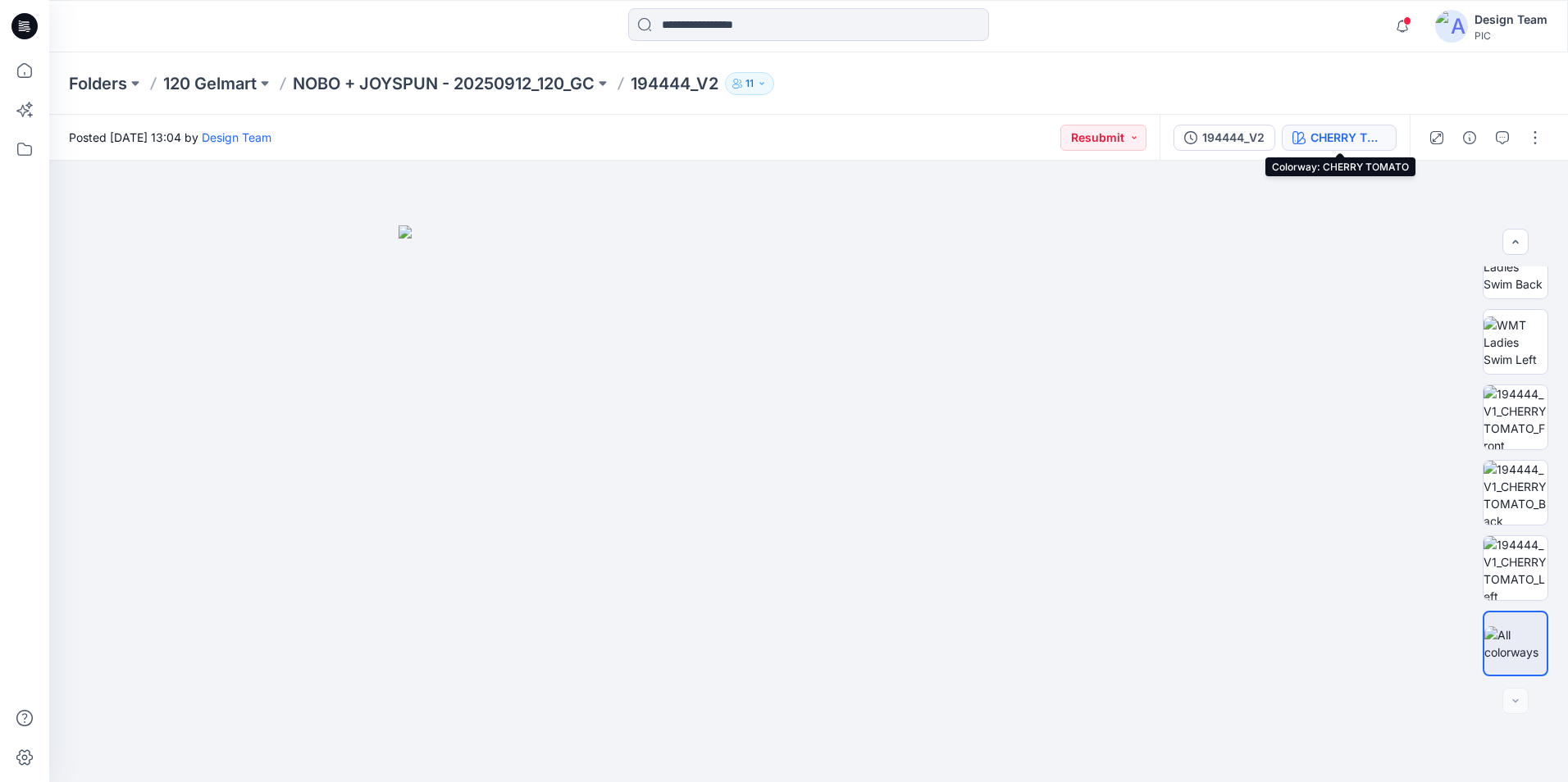
click at [1252, 136] on div "CHERRY TOMATO" at bounding box center [1348, 137] width 76 height 18
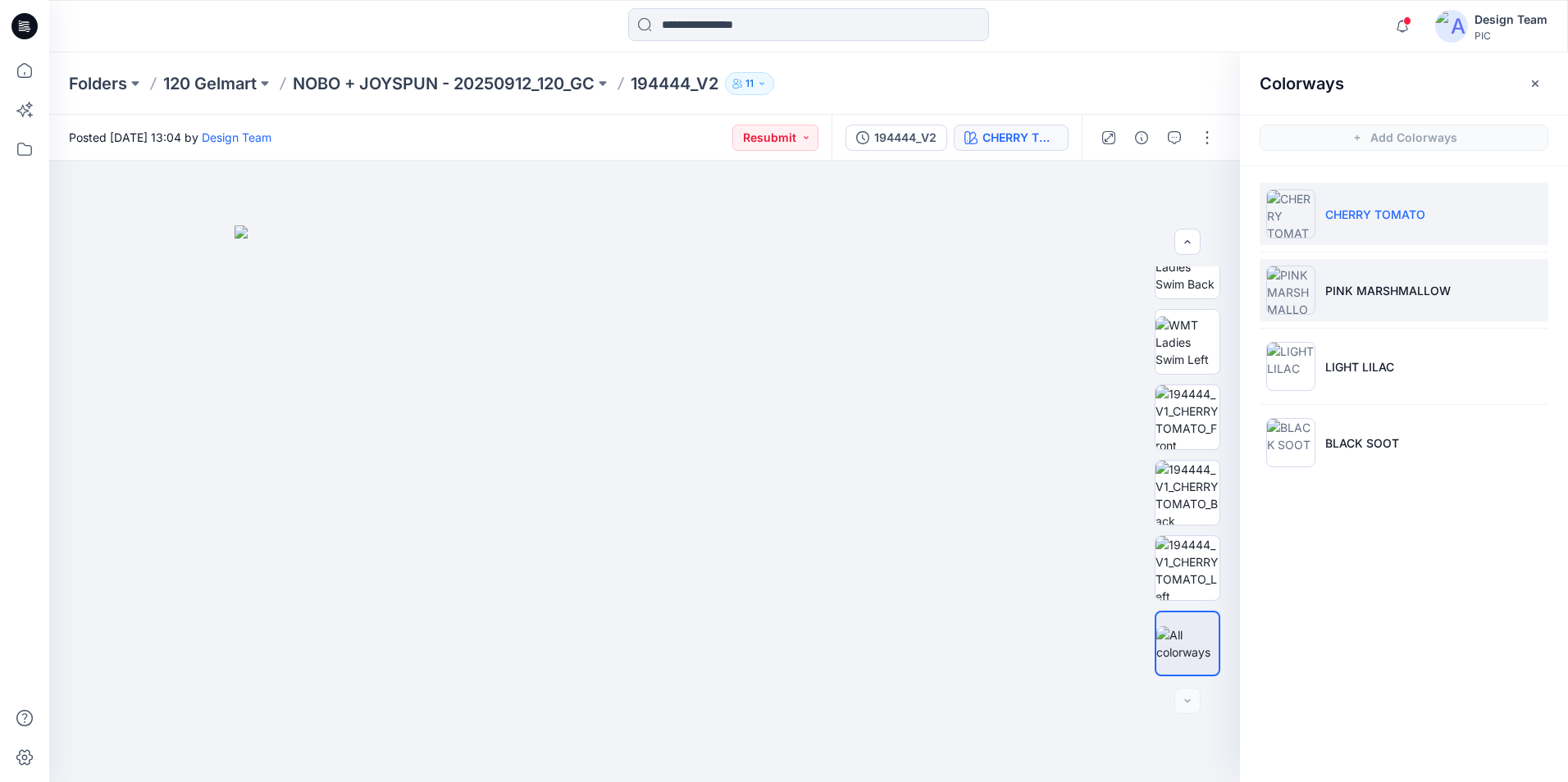
click at [1252, 283] on img at bounding box center [1290, 290] width 49 height 49
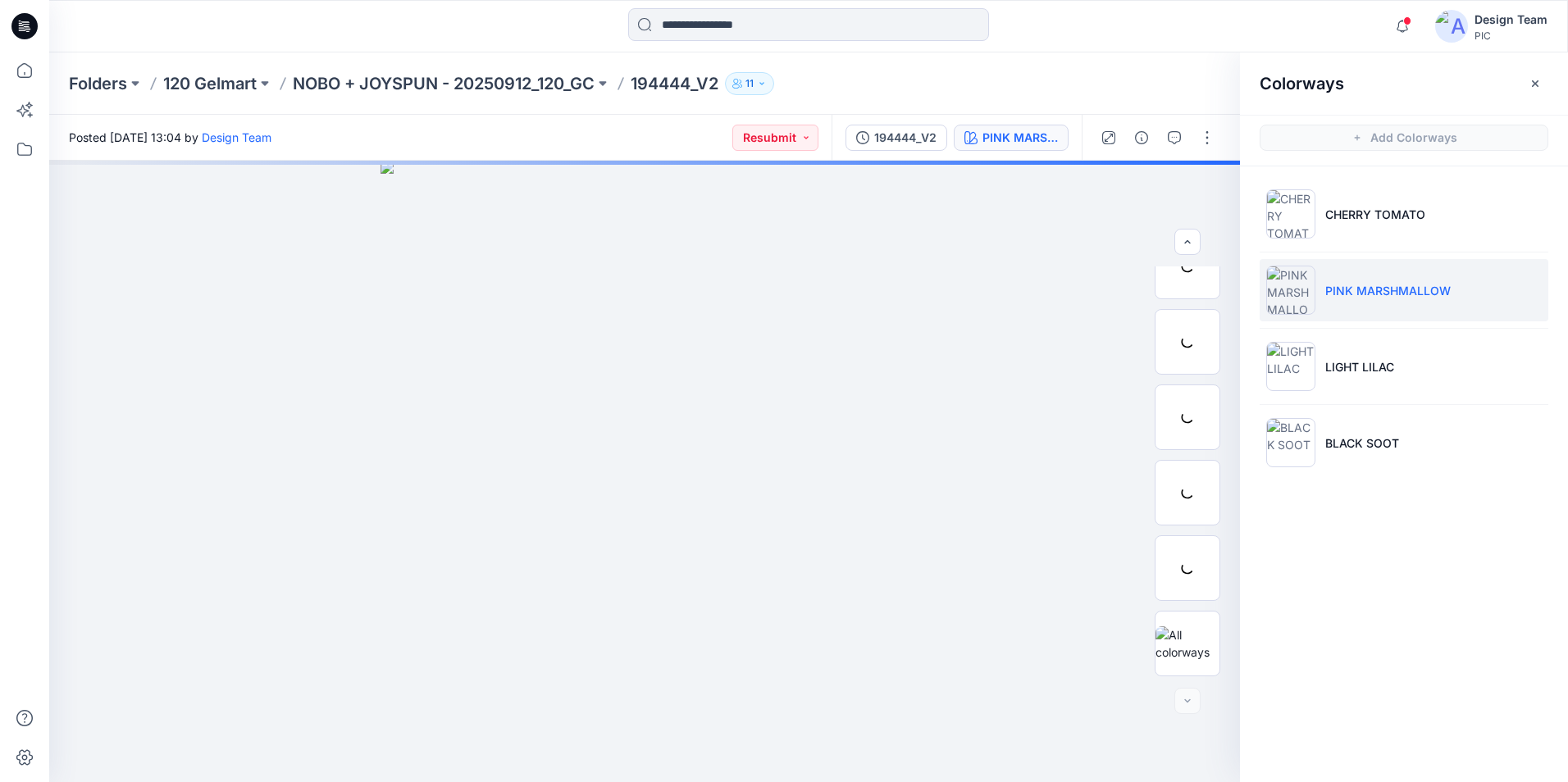
scroll to position [260, 0]
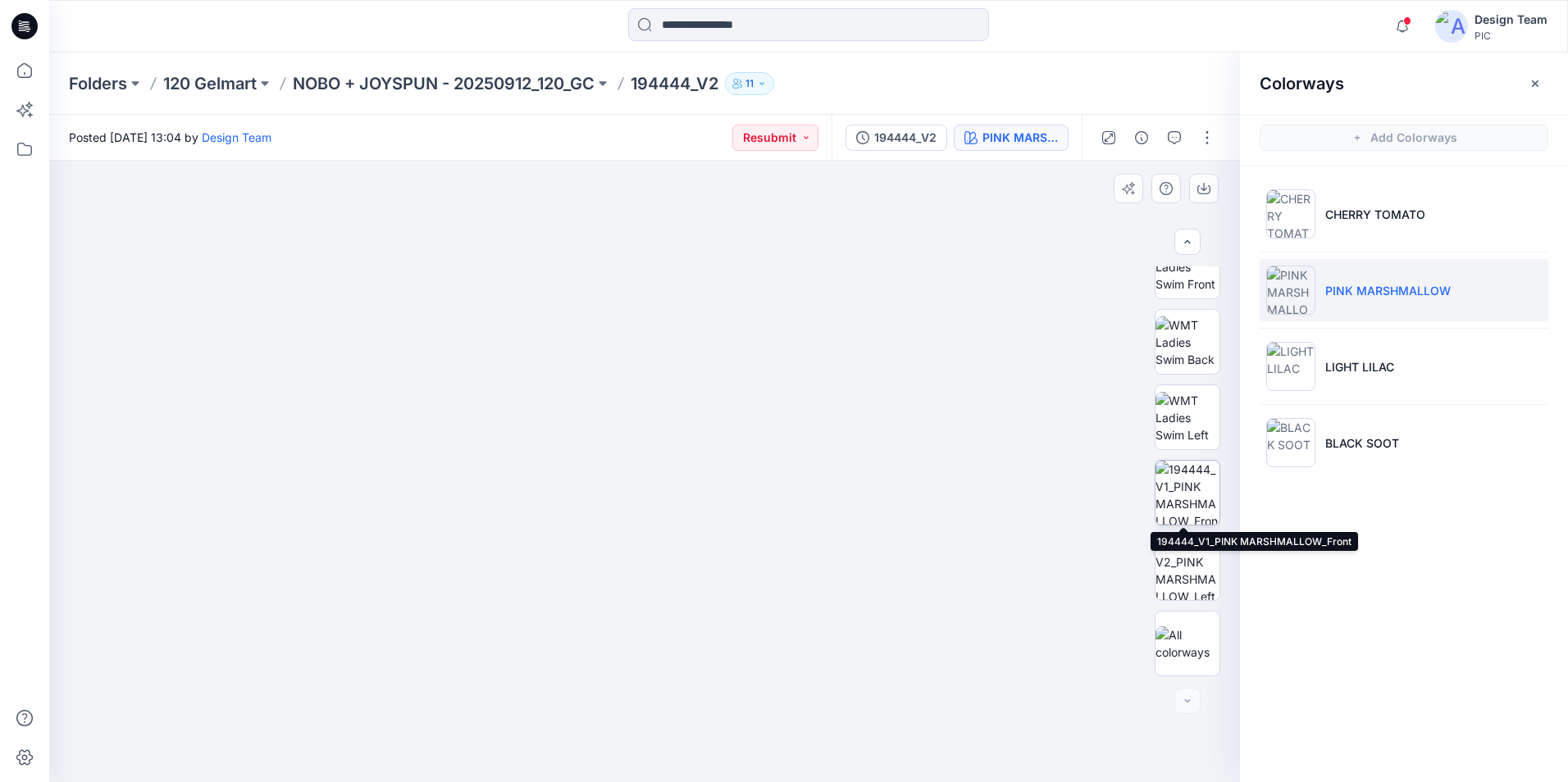
click at [1184, 501] on img at bounding box center [1187, 493] width 64 height 64
